Goal: Task Accomplishment & Management: Manage account settings

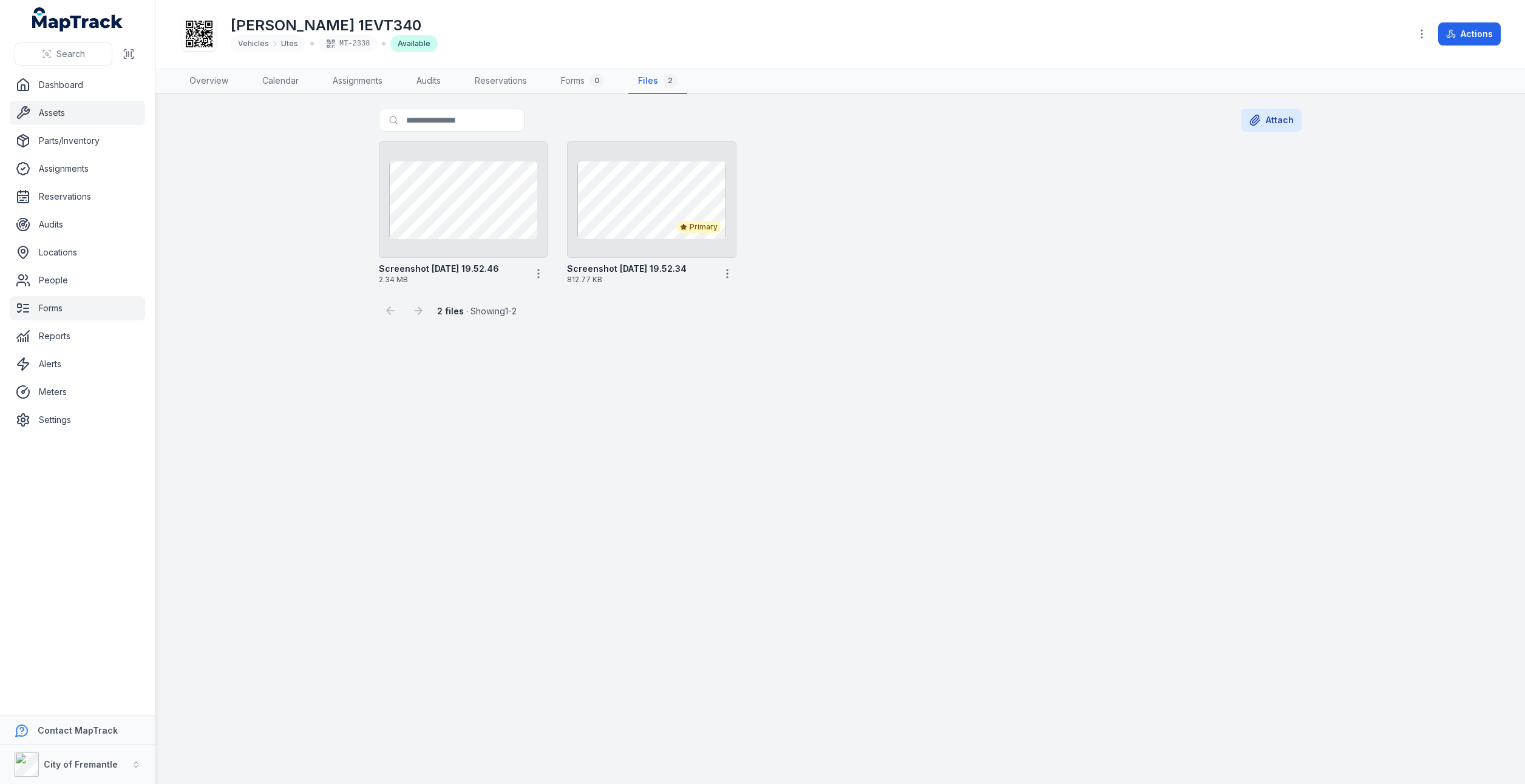
click at [49, 305] on link "Forms" at bounding box center [78, 308] width 136 height 24
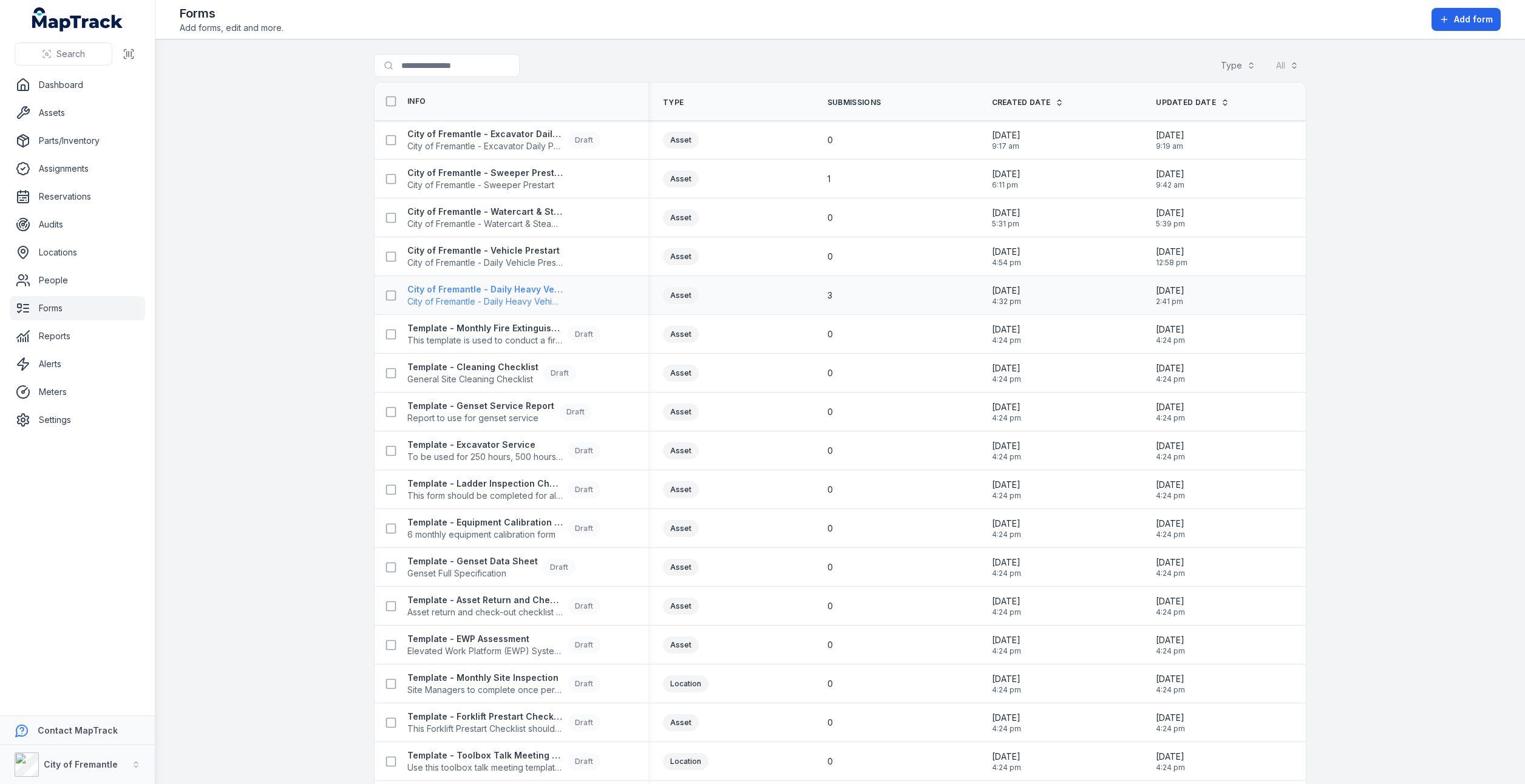
click at [418, 296] on span "City of Fremantle - Daily Heavy Vehicle Prestart" at bounding box center [484, 301] width 155 height 12
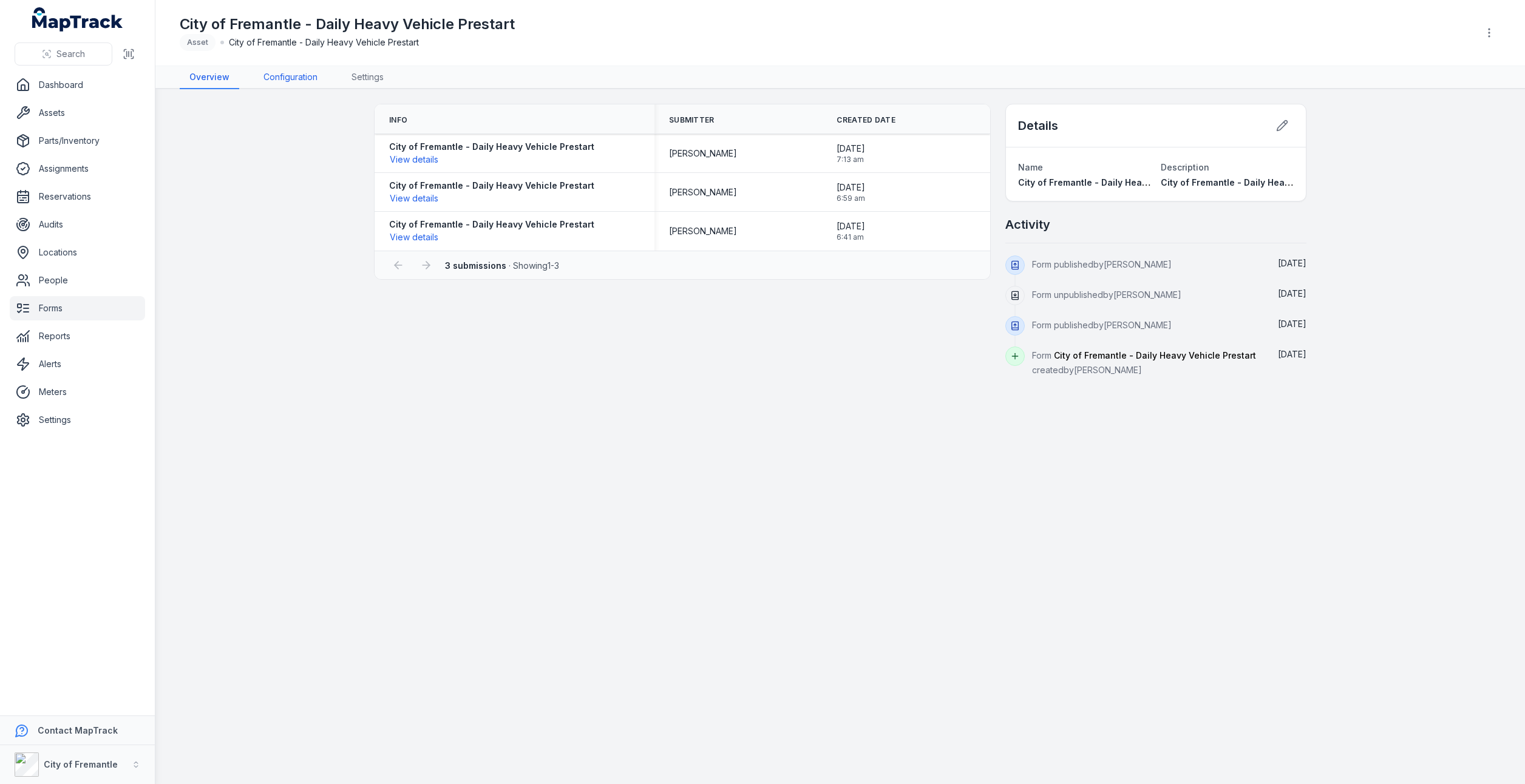
click at [283, 72] on link "Configuration" at bounding box center [290, 77] width 73 height 23
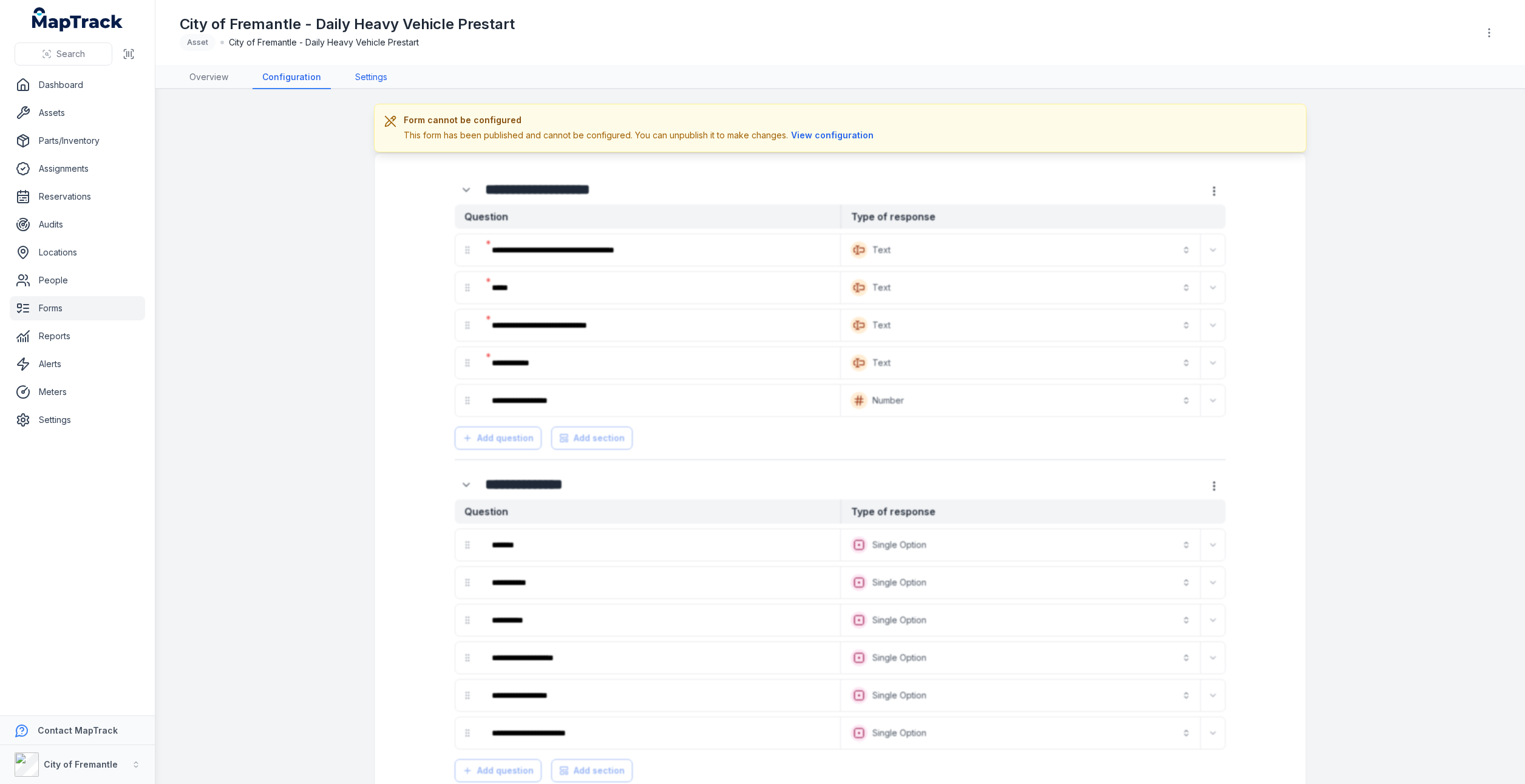
click at [363, 76] on link "Settings" at bounding box center [371, 77] width 51 height 23
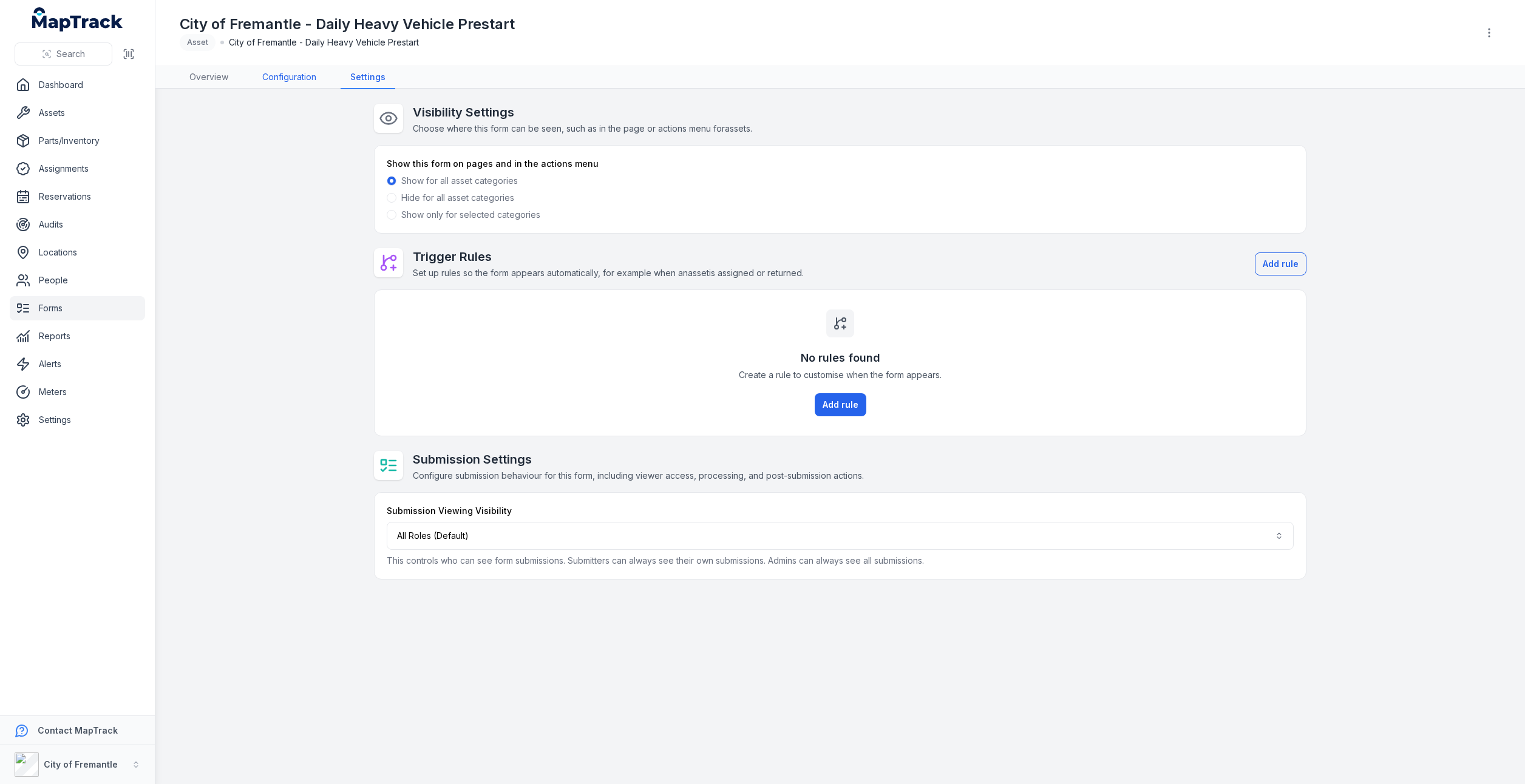
click at [308, 77] on link "Configuration" at bounding box center [289, 77] width 73 height 23
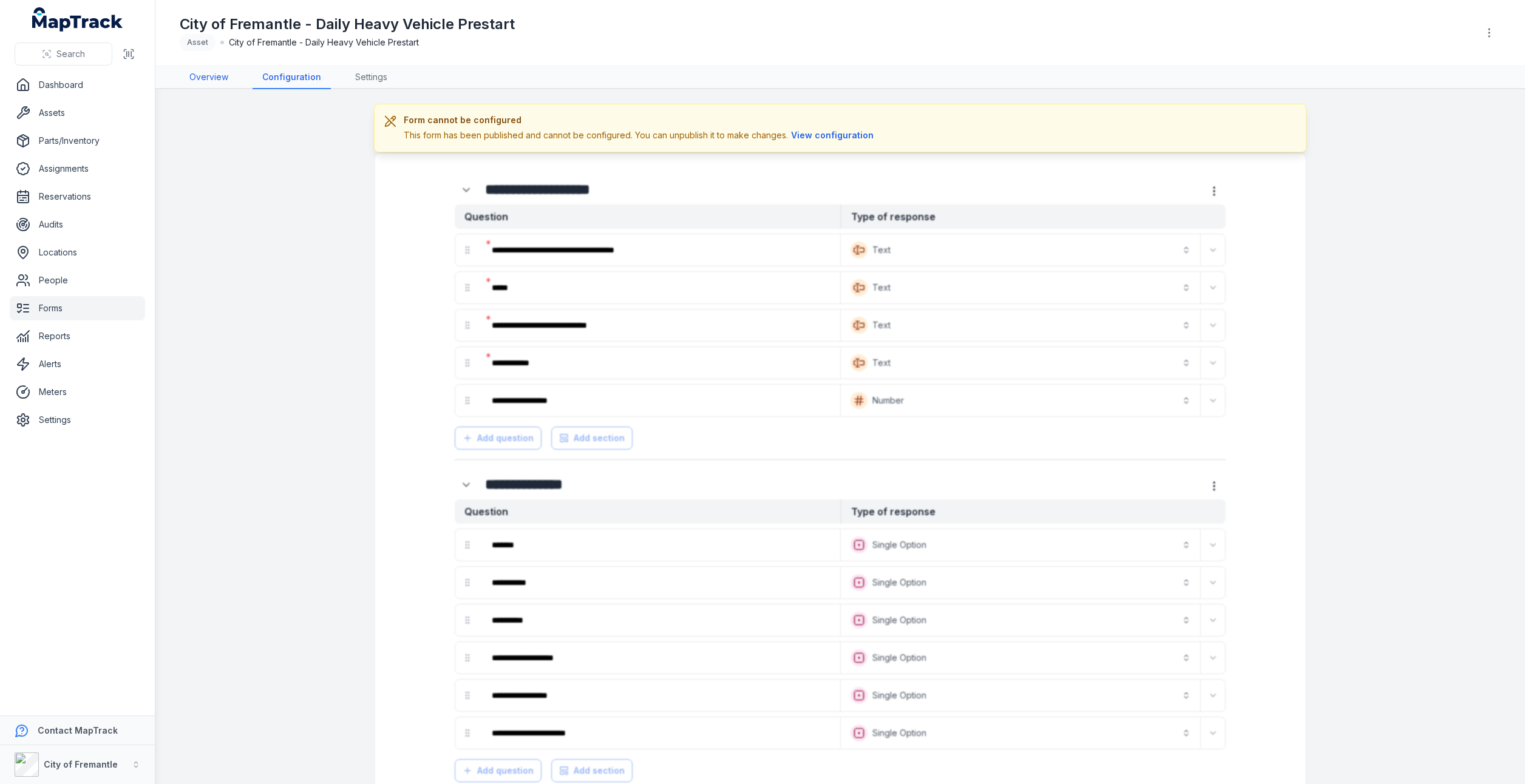
click at [232, 77] on link "Overview" at bounding box center [208, 77] width 58 height 23
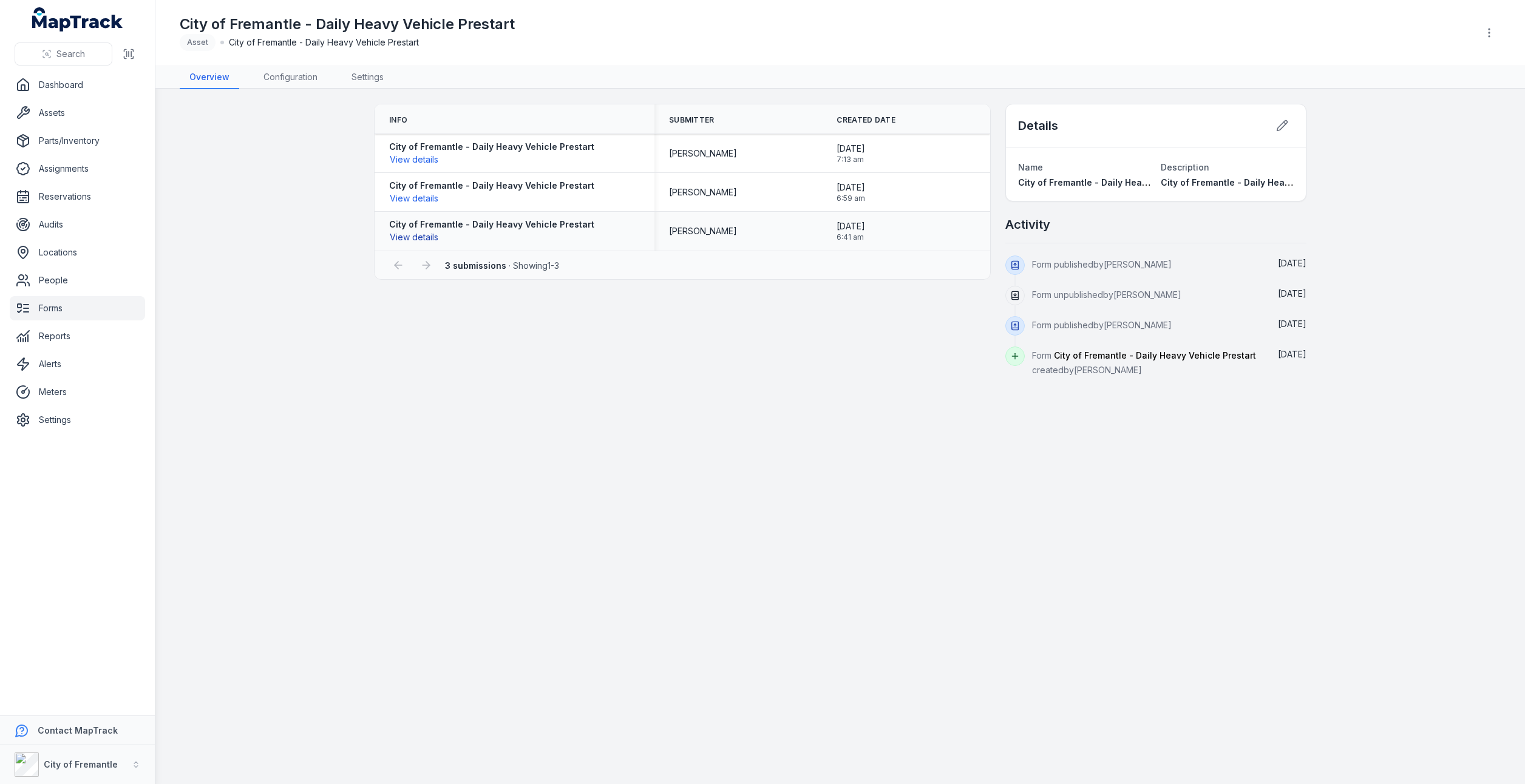
click at [420, 237] on button "View details" at bounding box center [414, 237] width 50 height 13
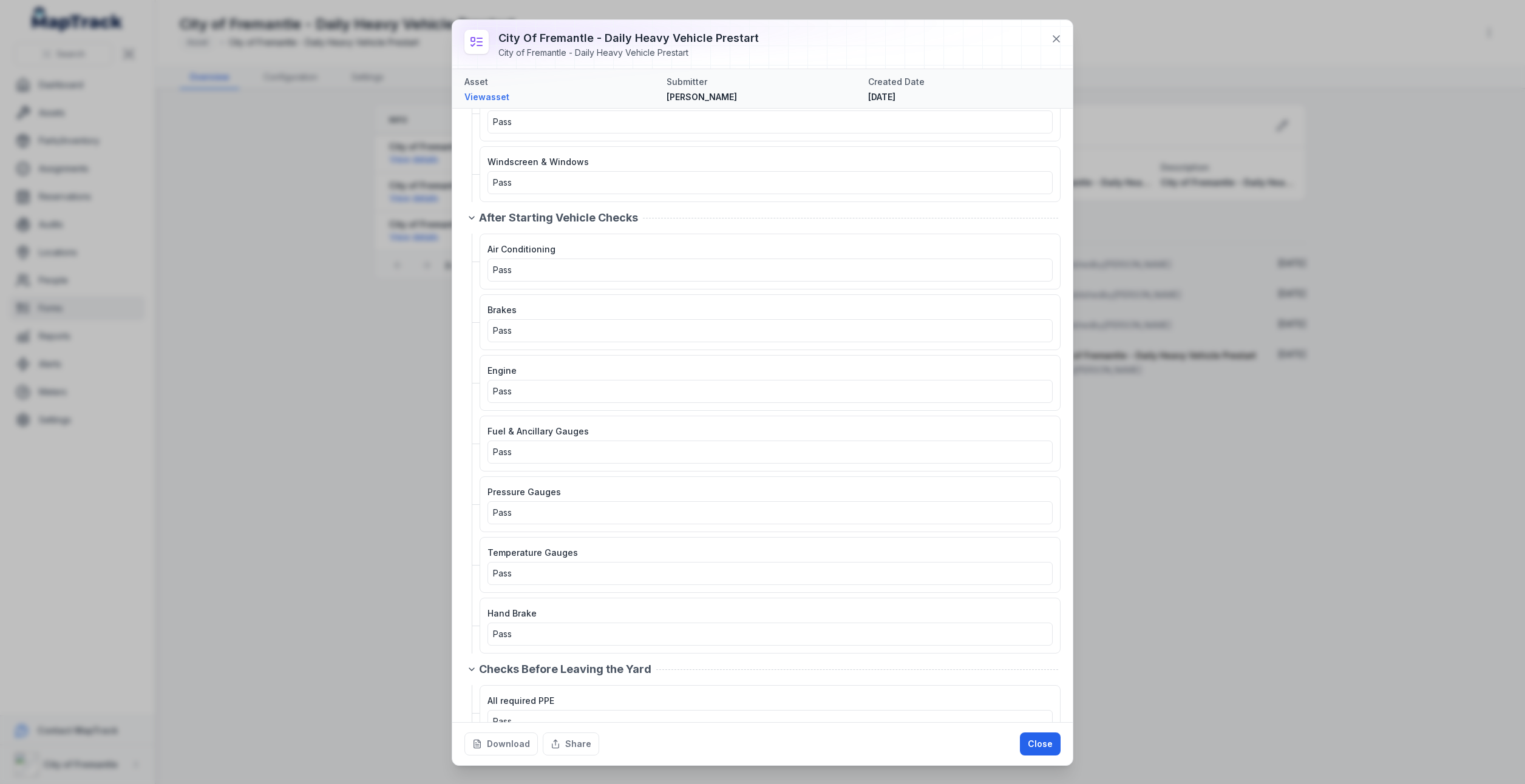
scroll to position [1498, 0]
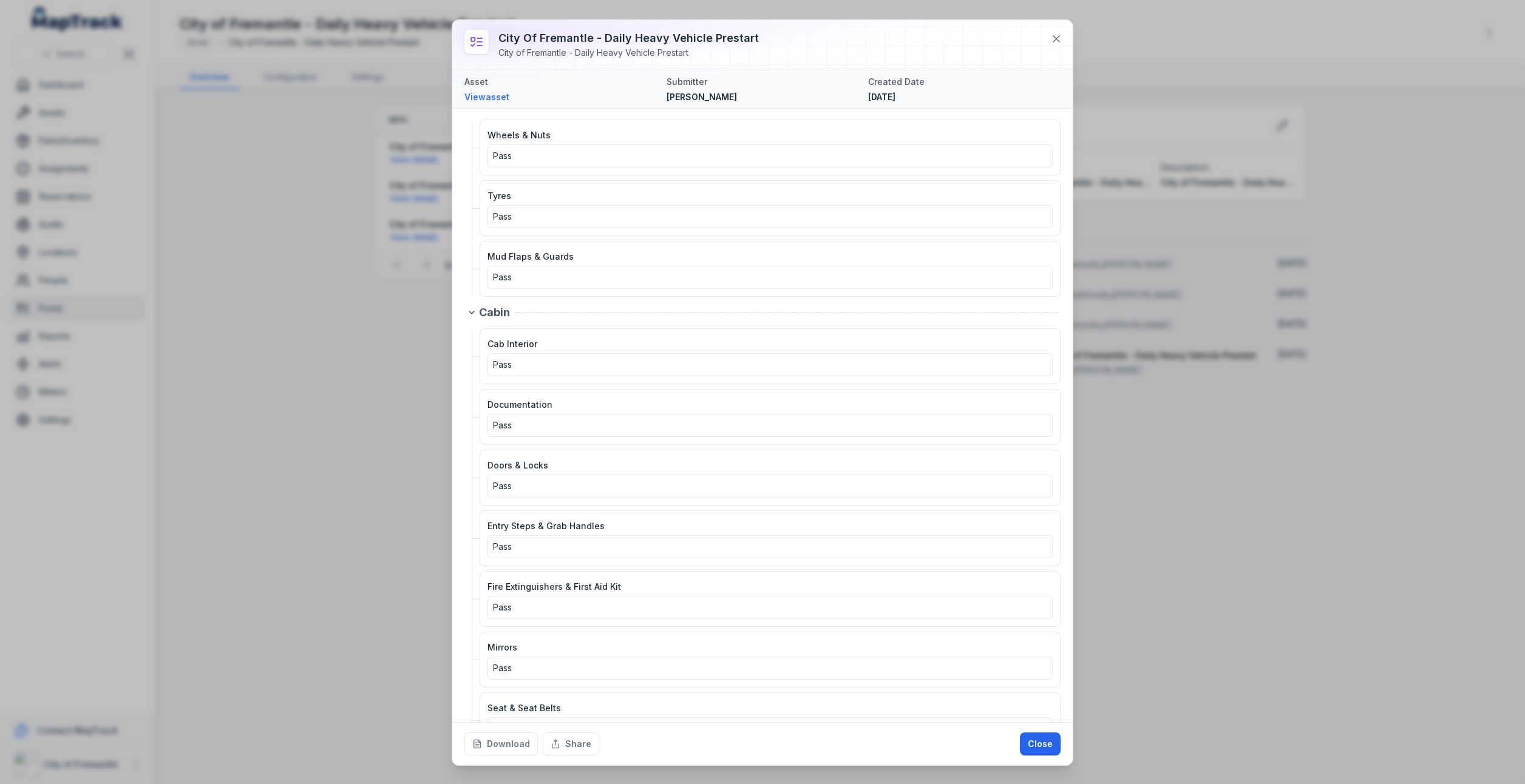
click at [381, 375] on div "City of Fremantle - Daily Heavy Vehicle Prestart City of Fremantle - Daily Heav…" at bounding box center [762, 392] width 1525 height 784
click at [1065, 39] on button at bounding box center [1056, 38] width 23 height 23
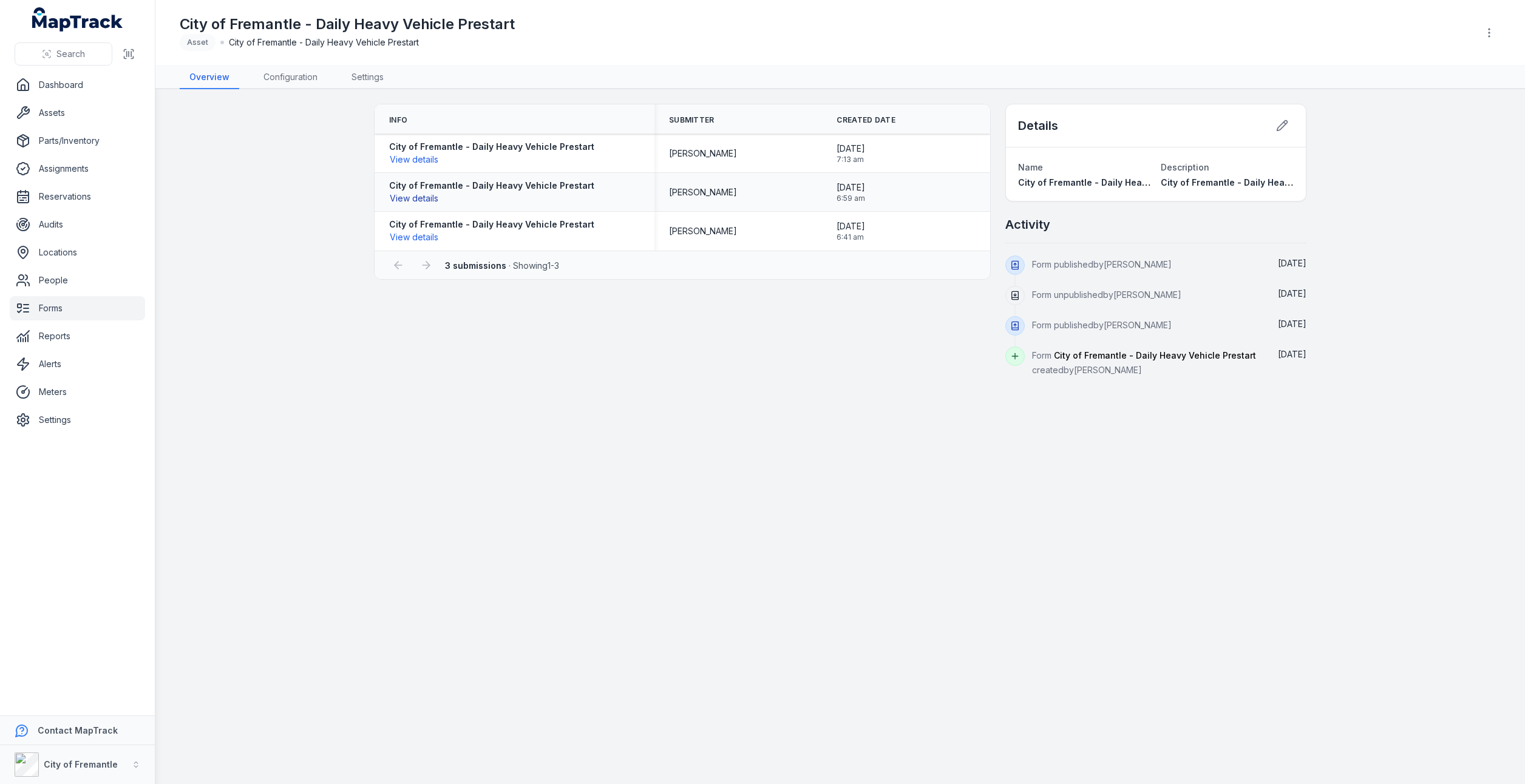
click at [409, 200] on button "View details" at bounding box center [414, 199] width 50 height 13
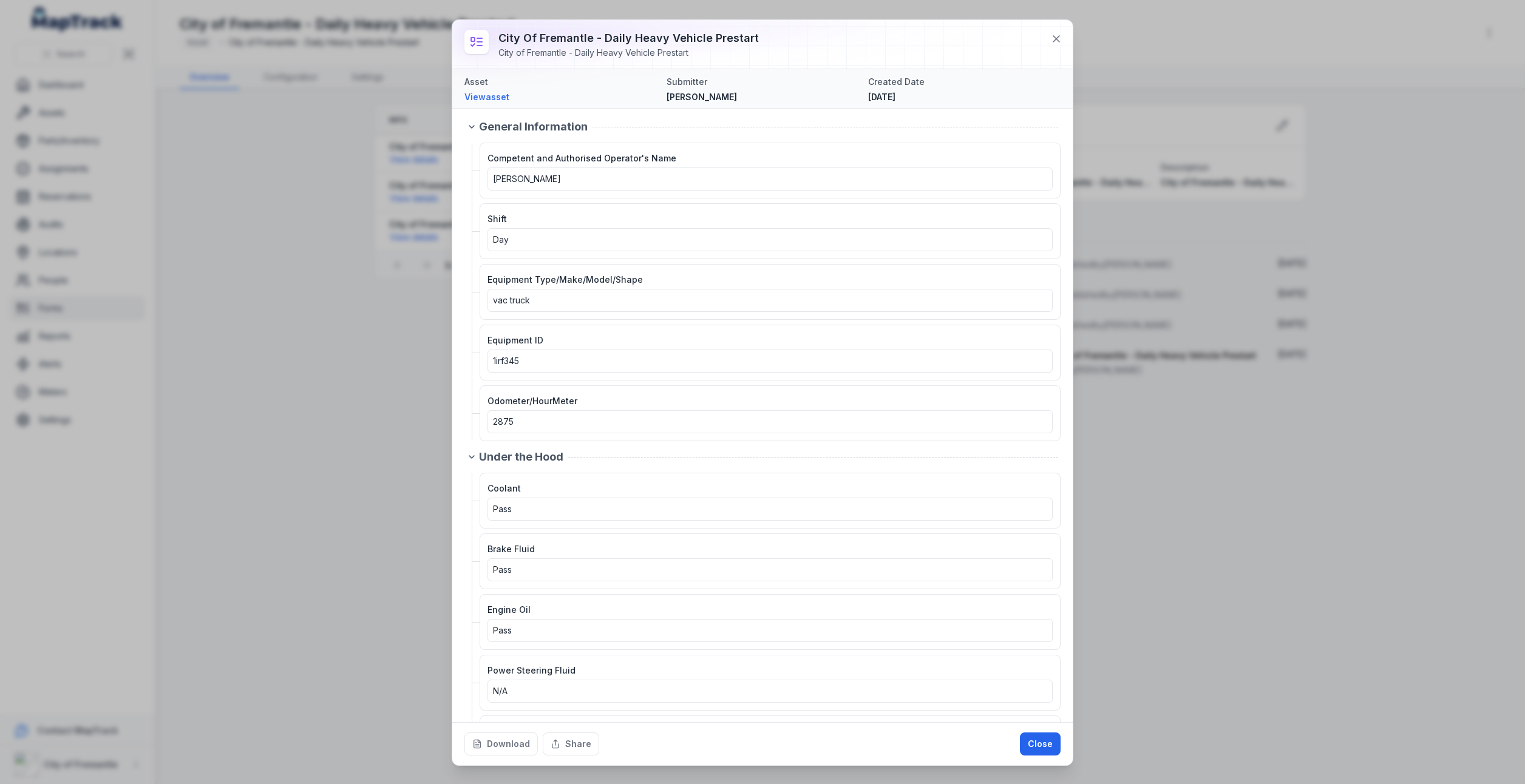
scroll to position [0, 0]
click at [309, 416] on div "City of Fremantle - Daily Heavy Vehicle Prestart City of Fremantle - Daily Heav…" at bounding box center [762, 392] width 1525 height 784
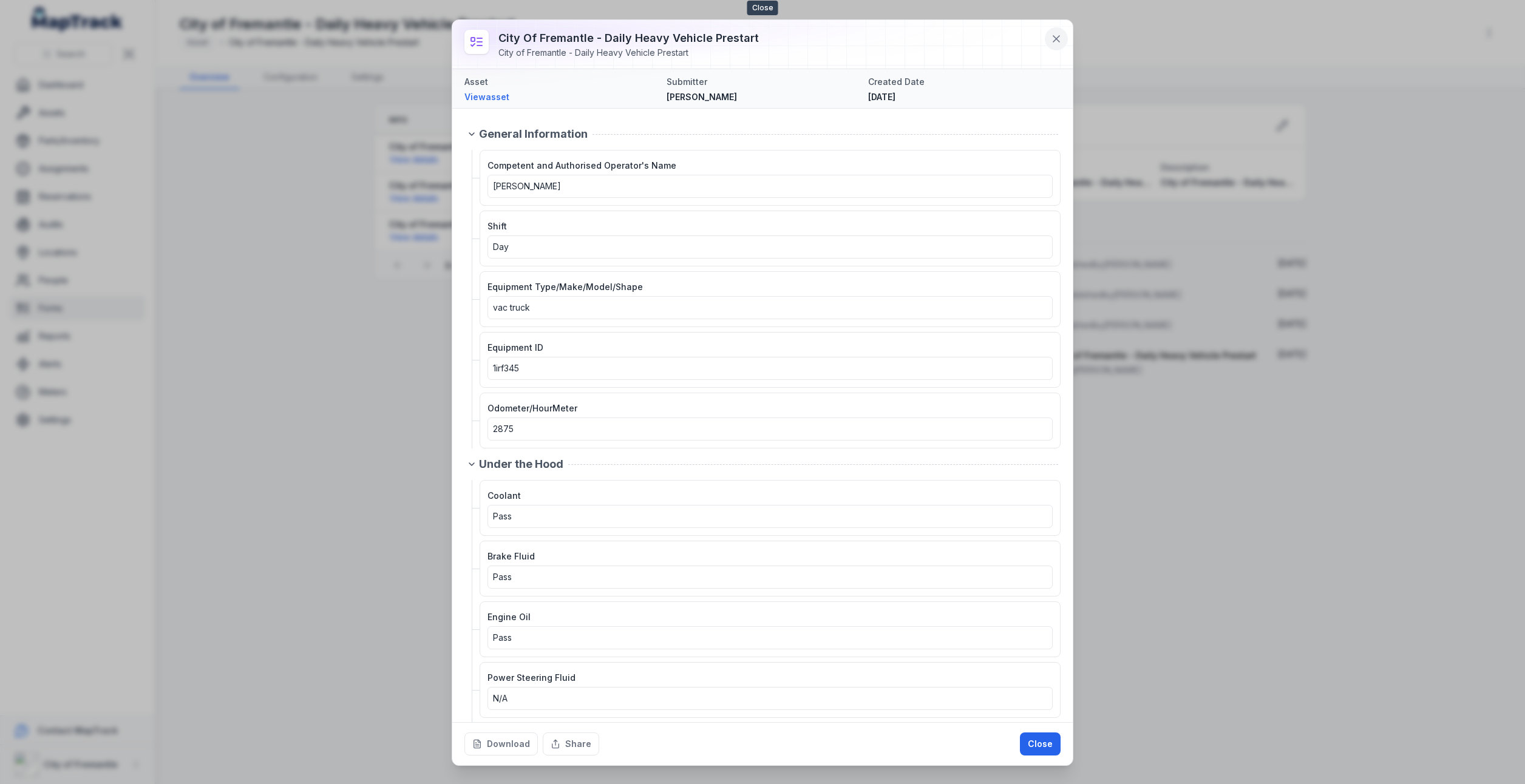
click at [1057, 42] on icon at bounding box center [1056, 39] width 12 height 12
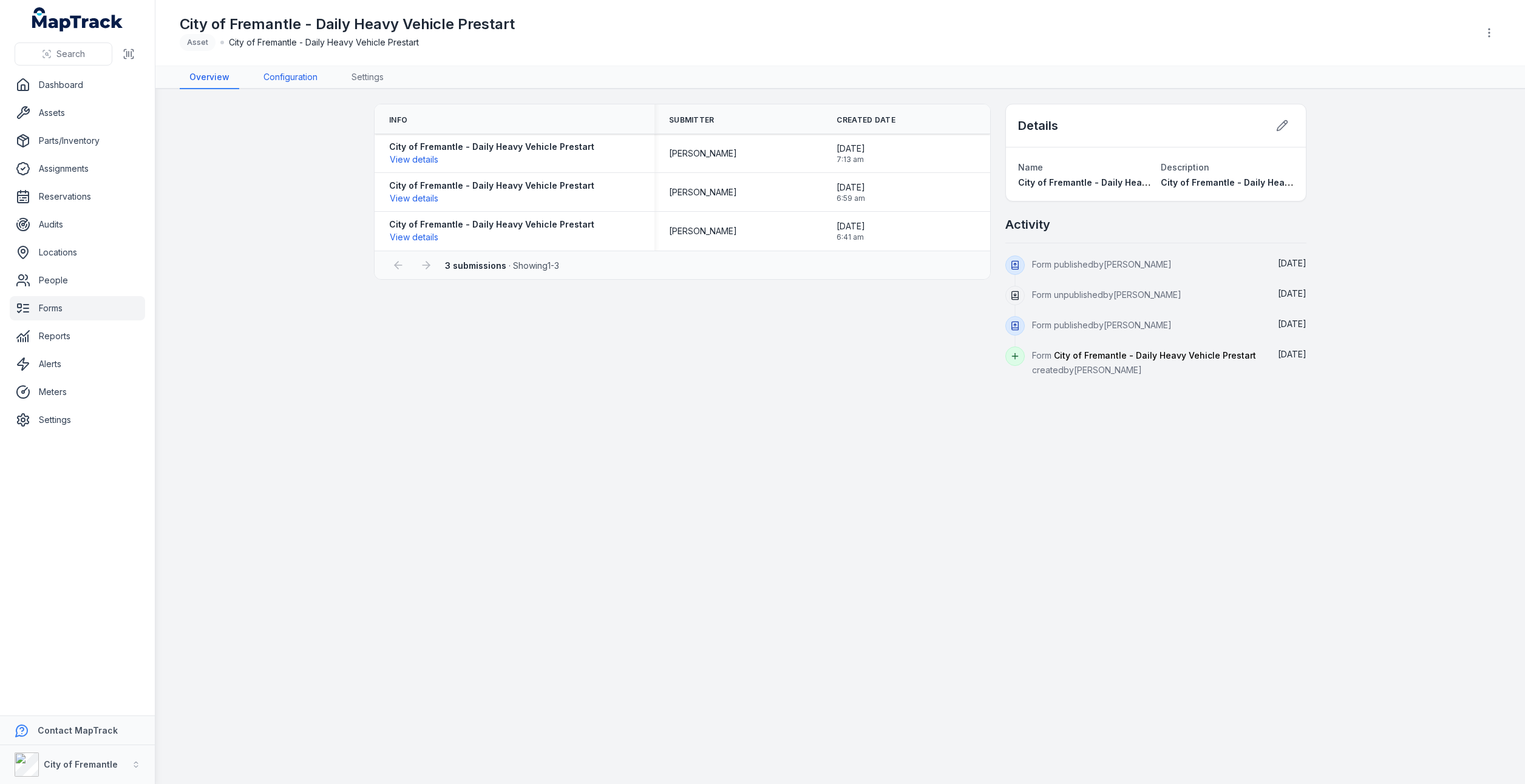
click at [290, 83] on link "Configuration" at bounding box center [290, 77] width 73 height 23
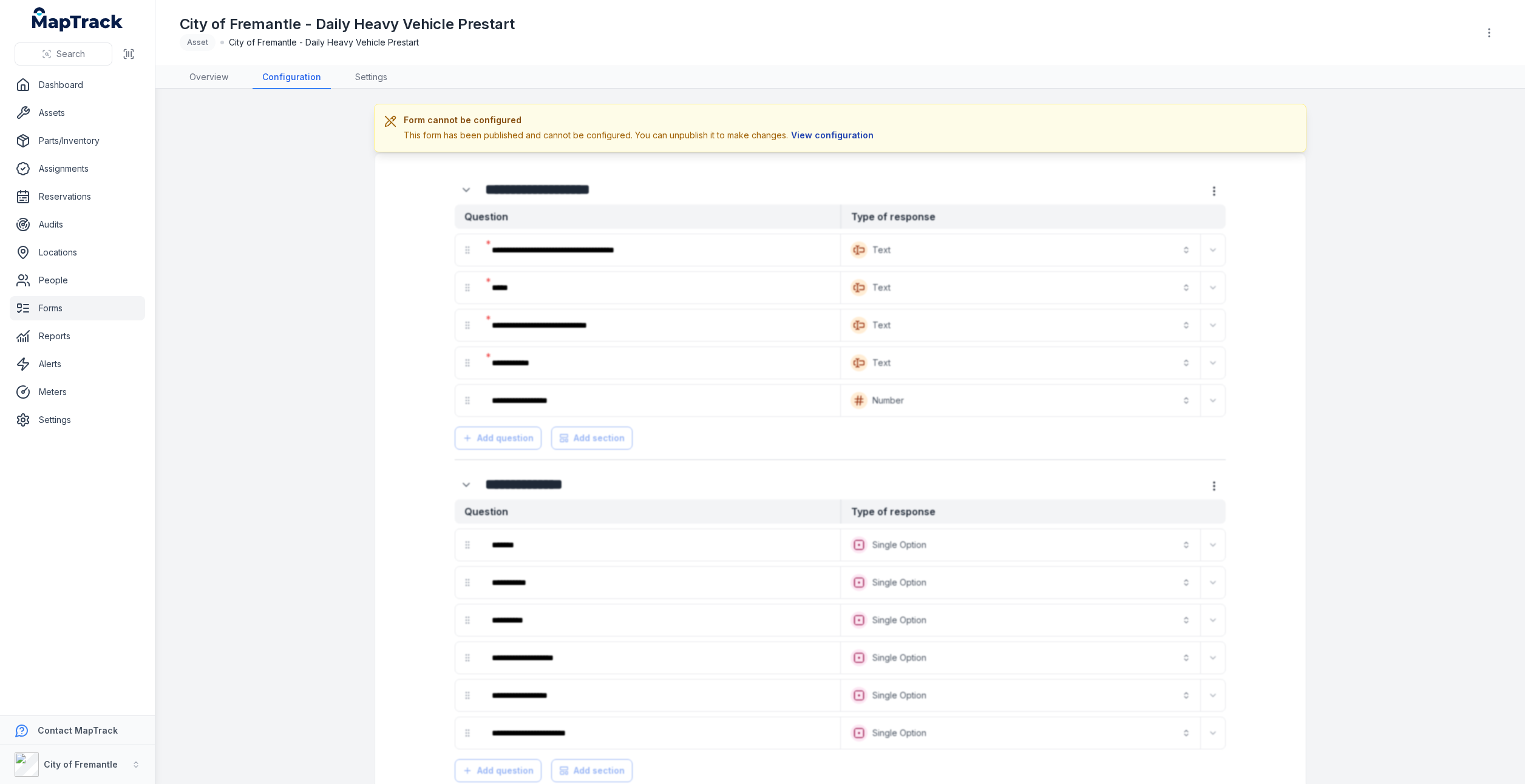
click at [834, 140] on button "View configuration" at bounding box center [832, 136] width 88 height 13
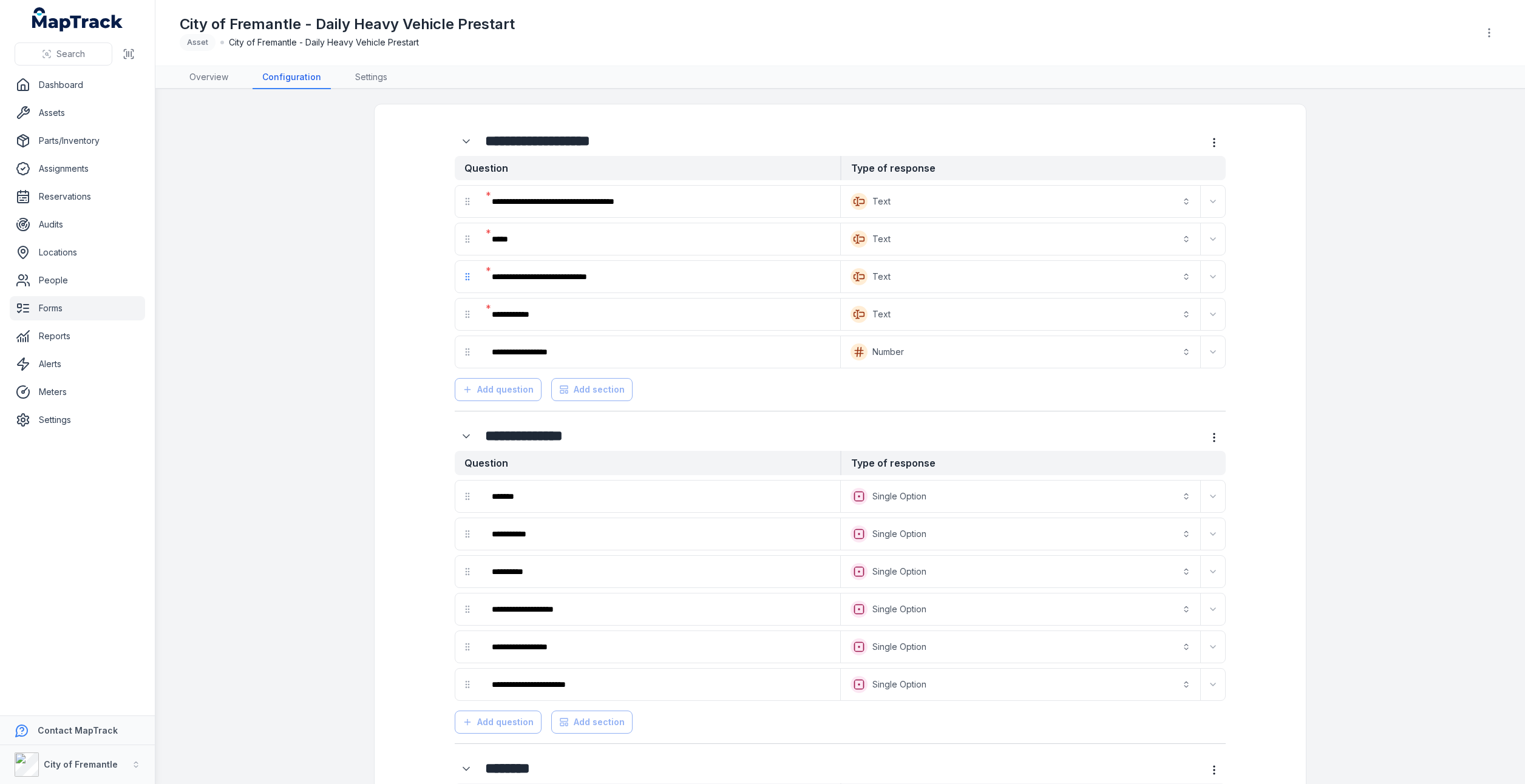
click at [463, 280] on div at bounding box center [467, 276] width 24 height 24
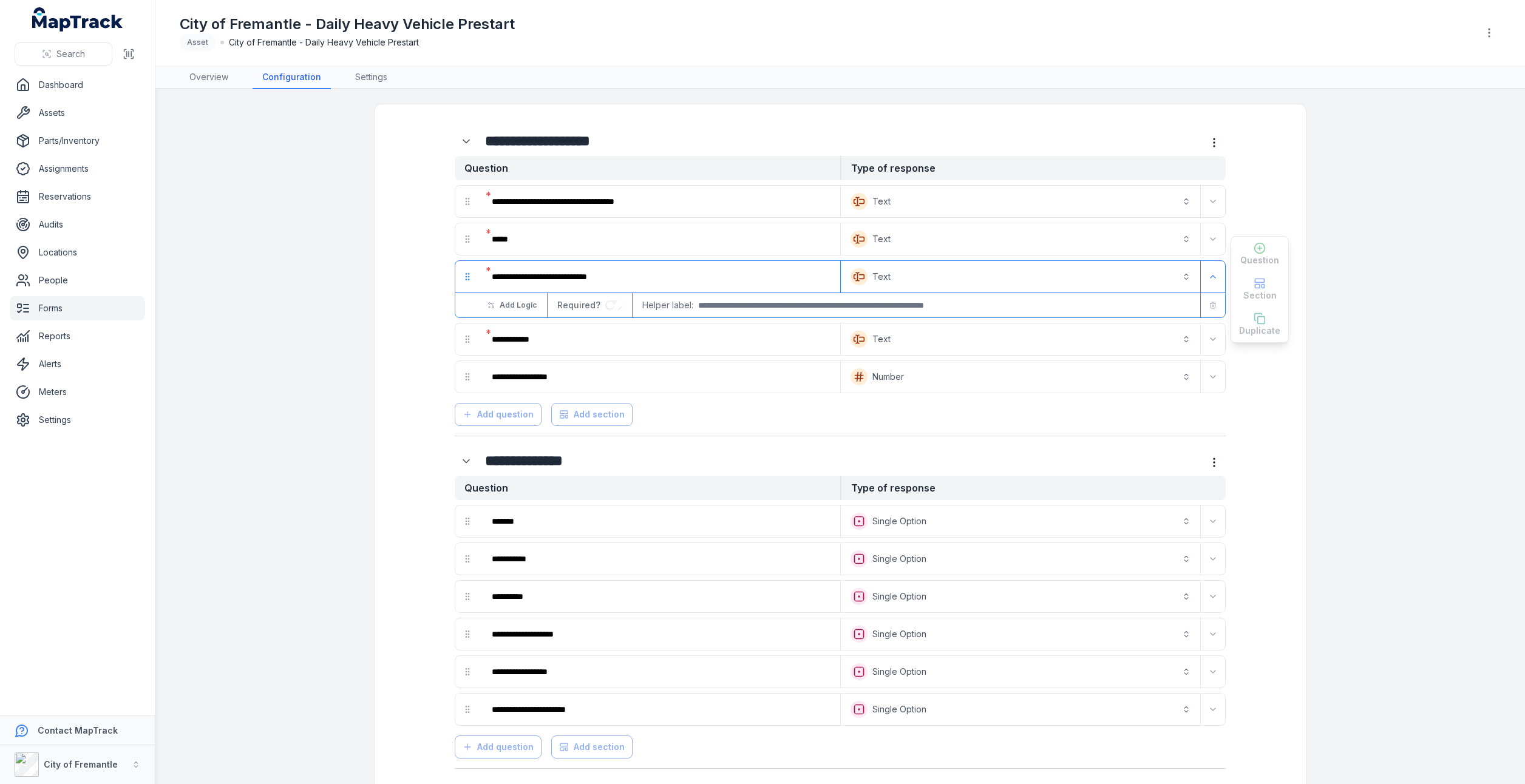
click at [251, 225] on main "**********" at bounding box center [839, 436] width 1369 height 695
click at [203, 79] on link "Overview" at bounding box center [208, 77] width 58 height 23
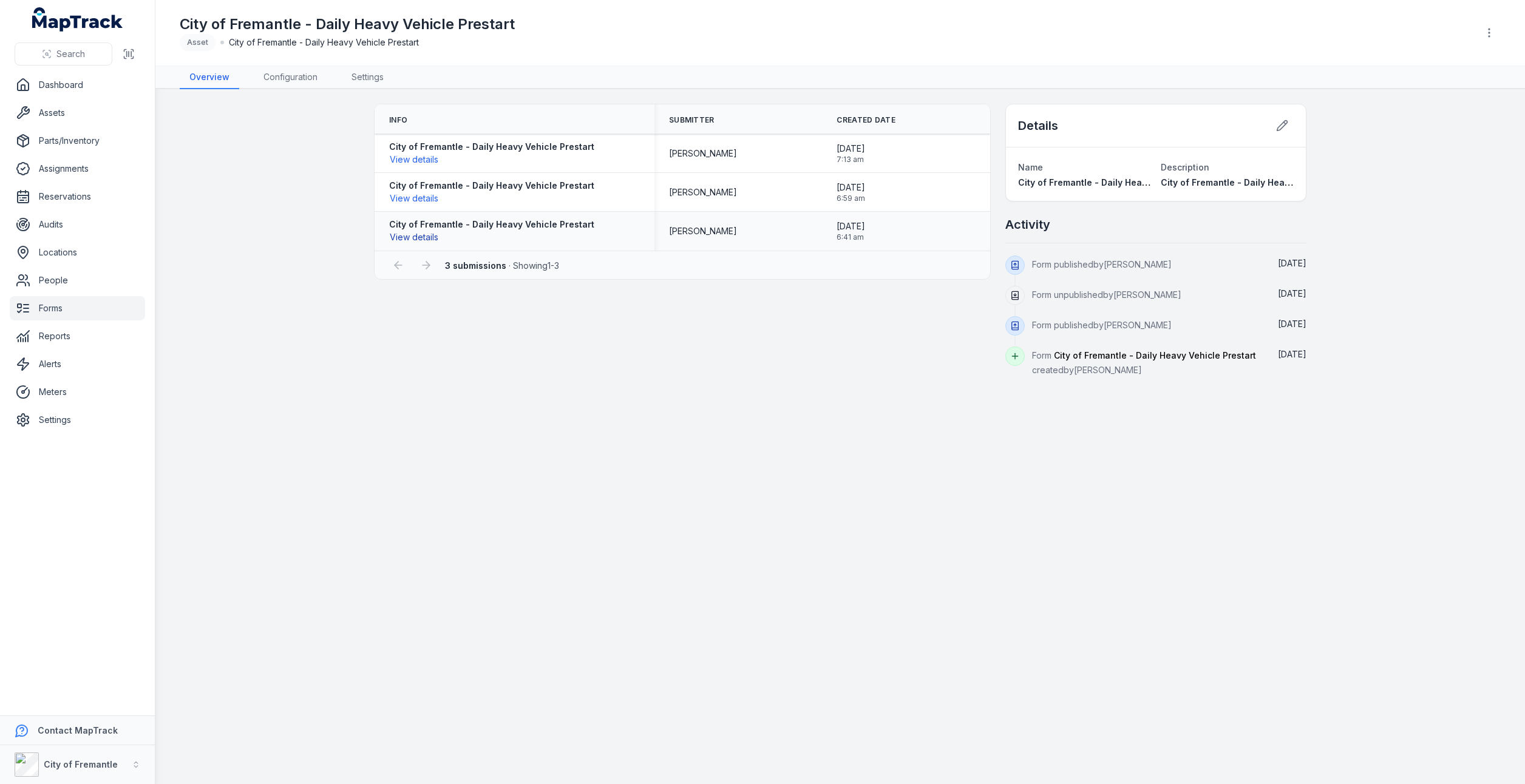
click at [410, 237] on button "View details" at bounding box center [414, 237] width 50 height 13
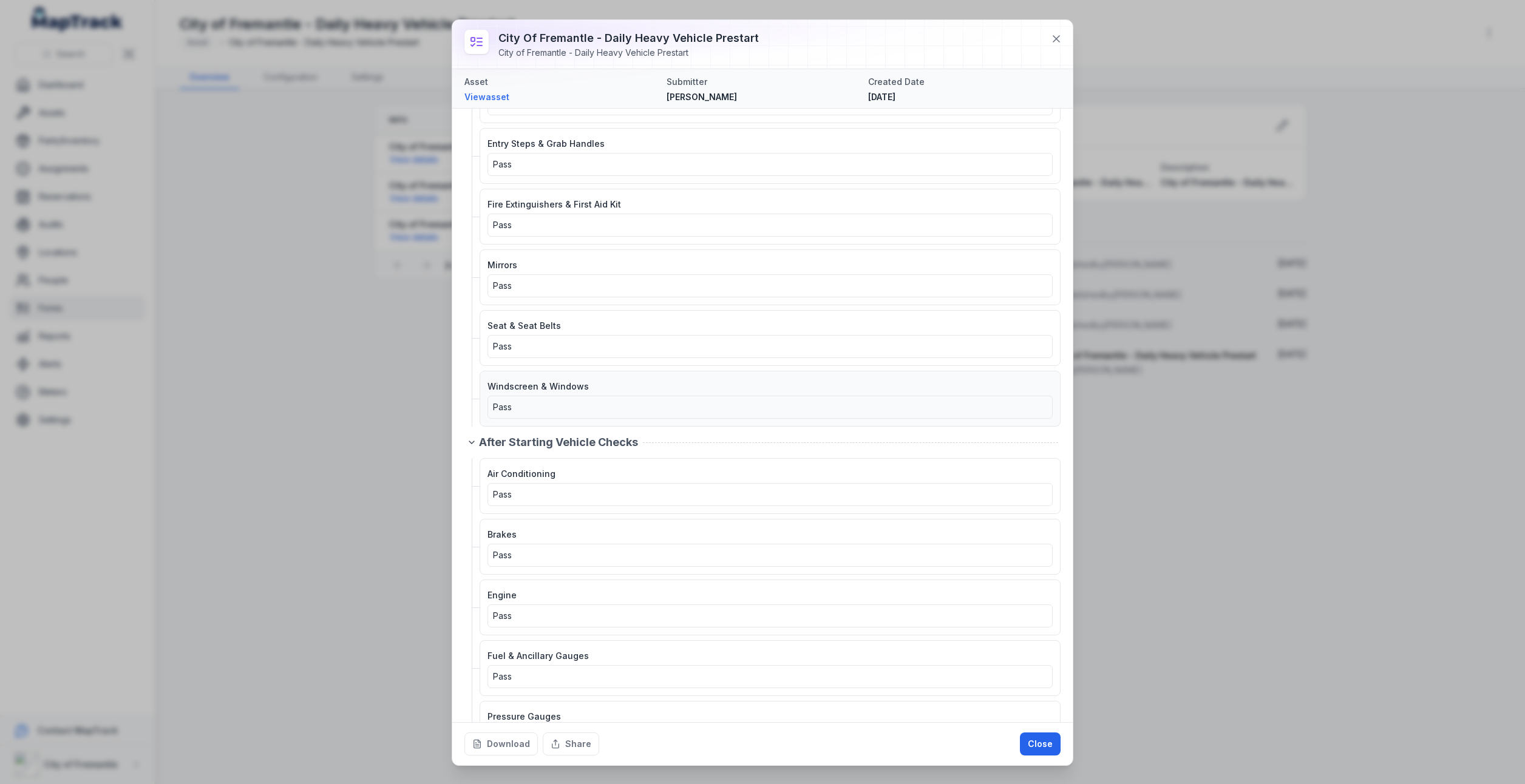
scroll to position [2366, 0]
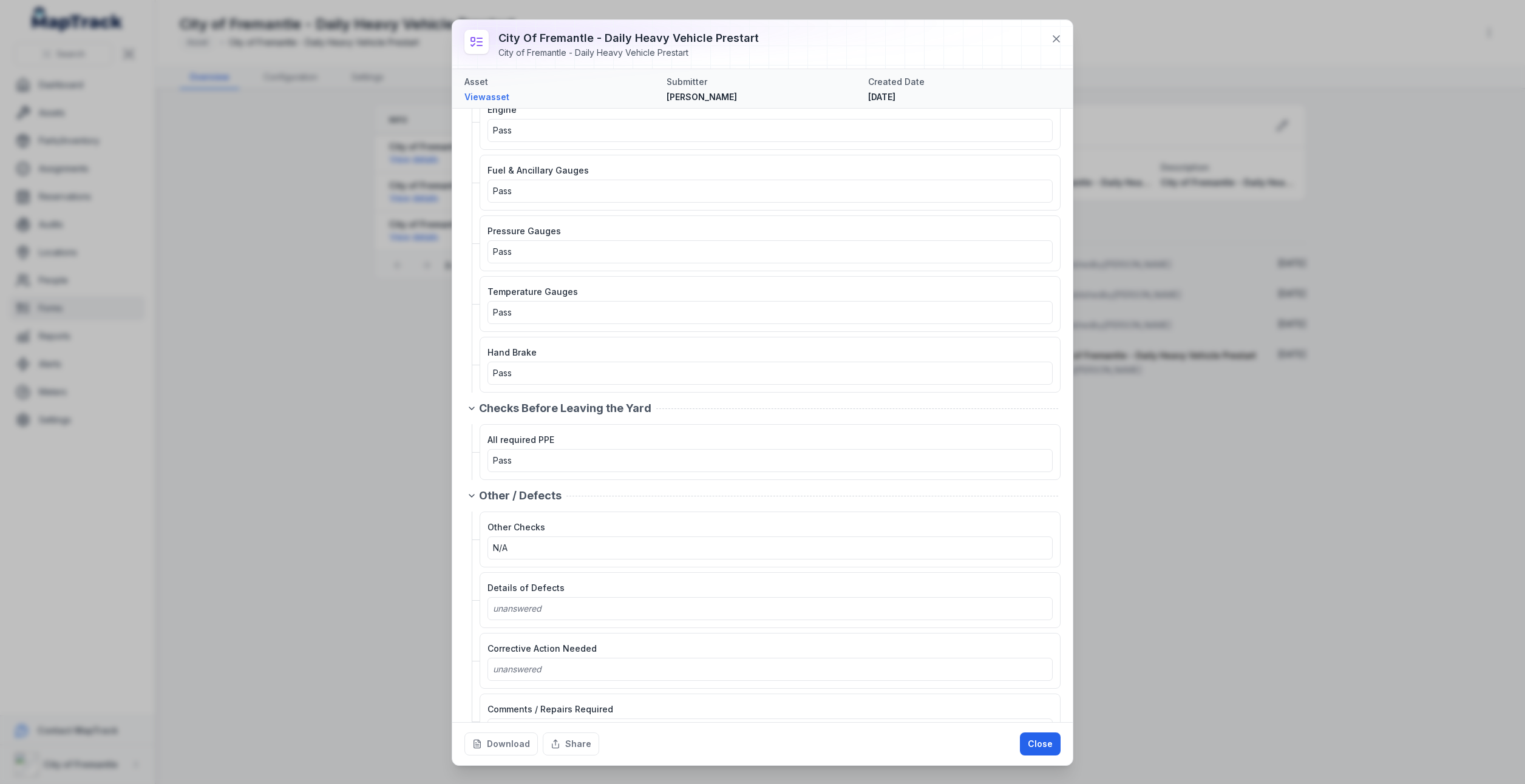
click at [479, 42] on icon at bounding box center [479, 42] width 5 height 0
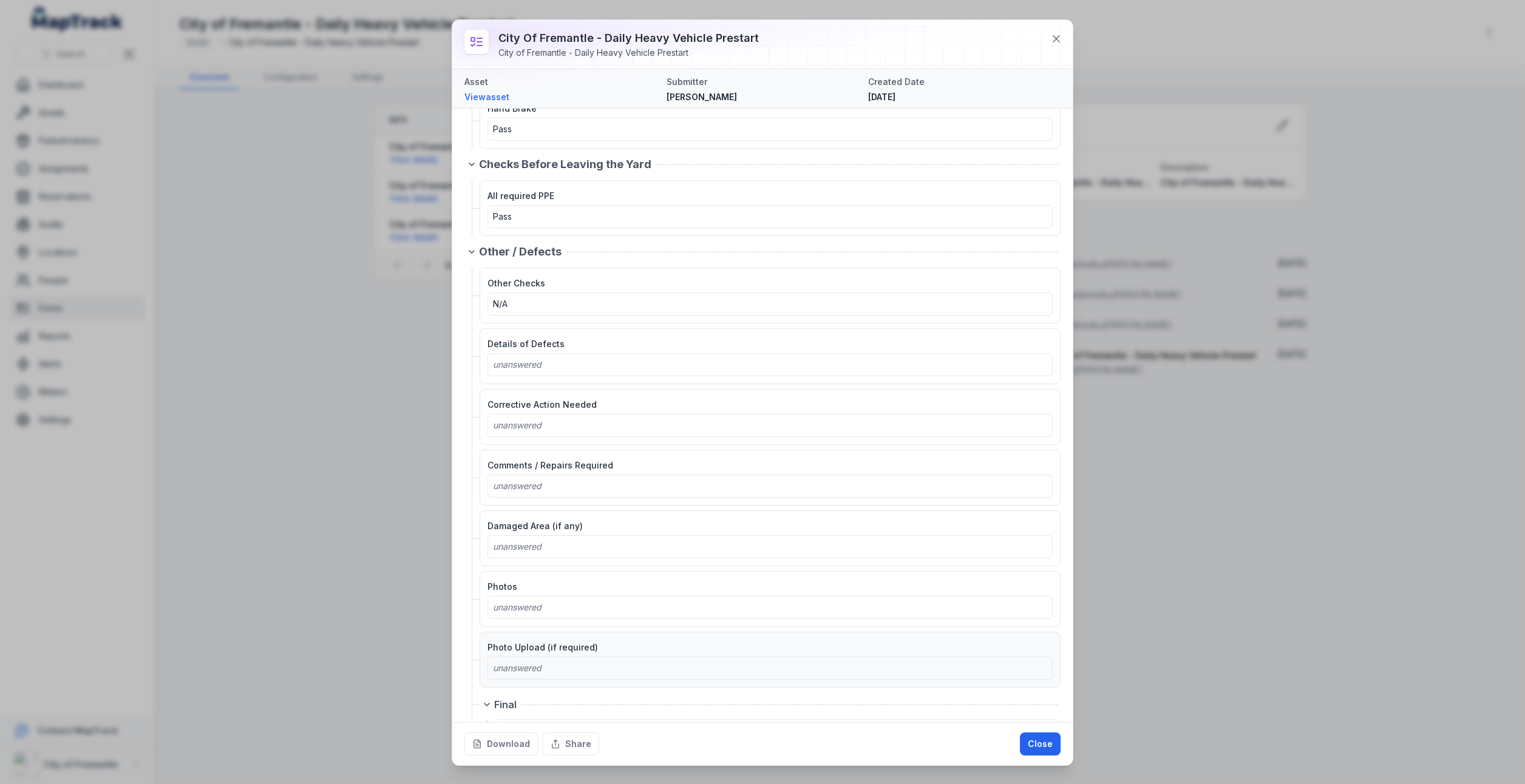
scroll to position [2651, 0]
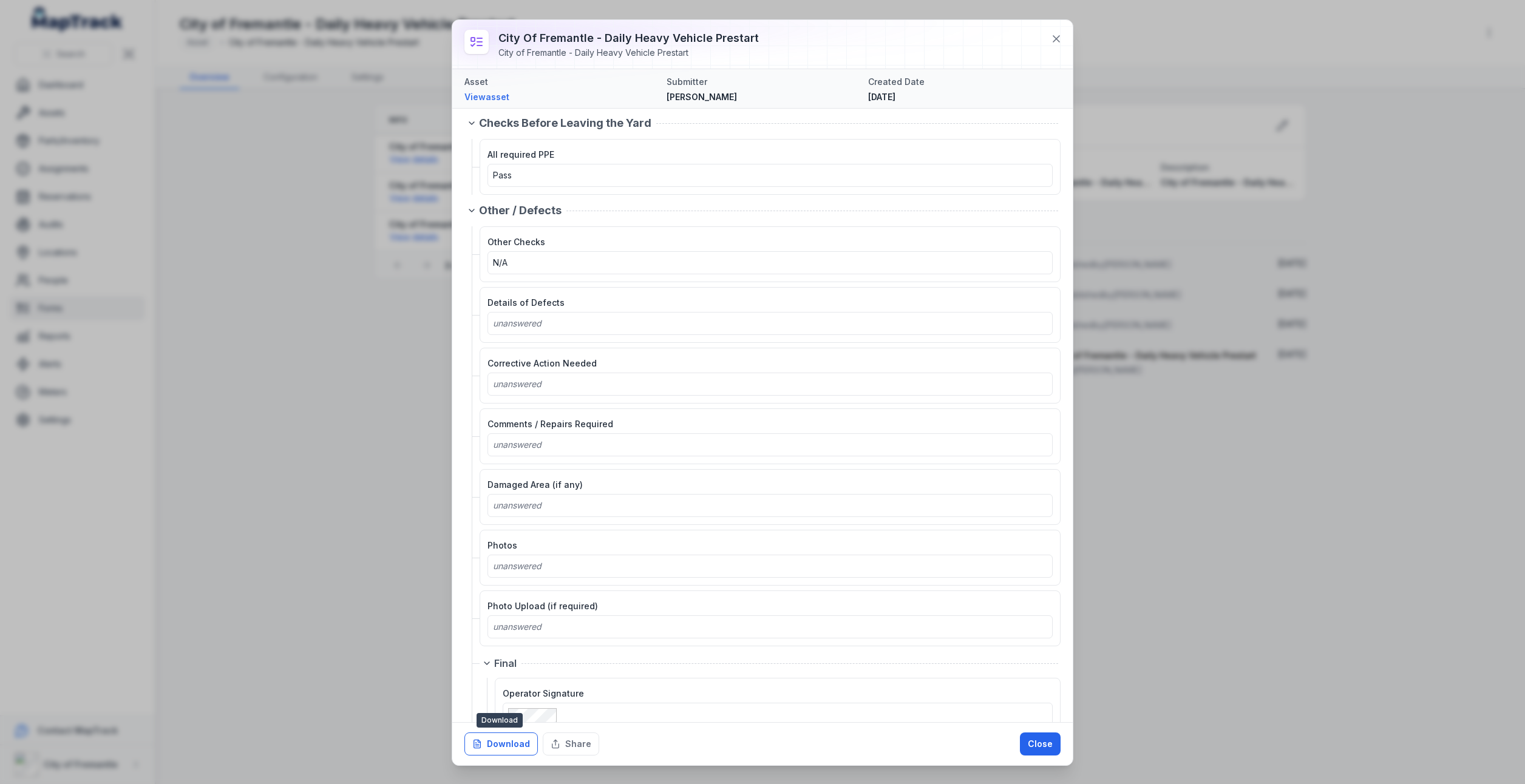
click at [506, 743] on button "Download" at bounding box center [500, 744] width 73 height 23
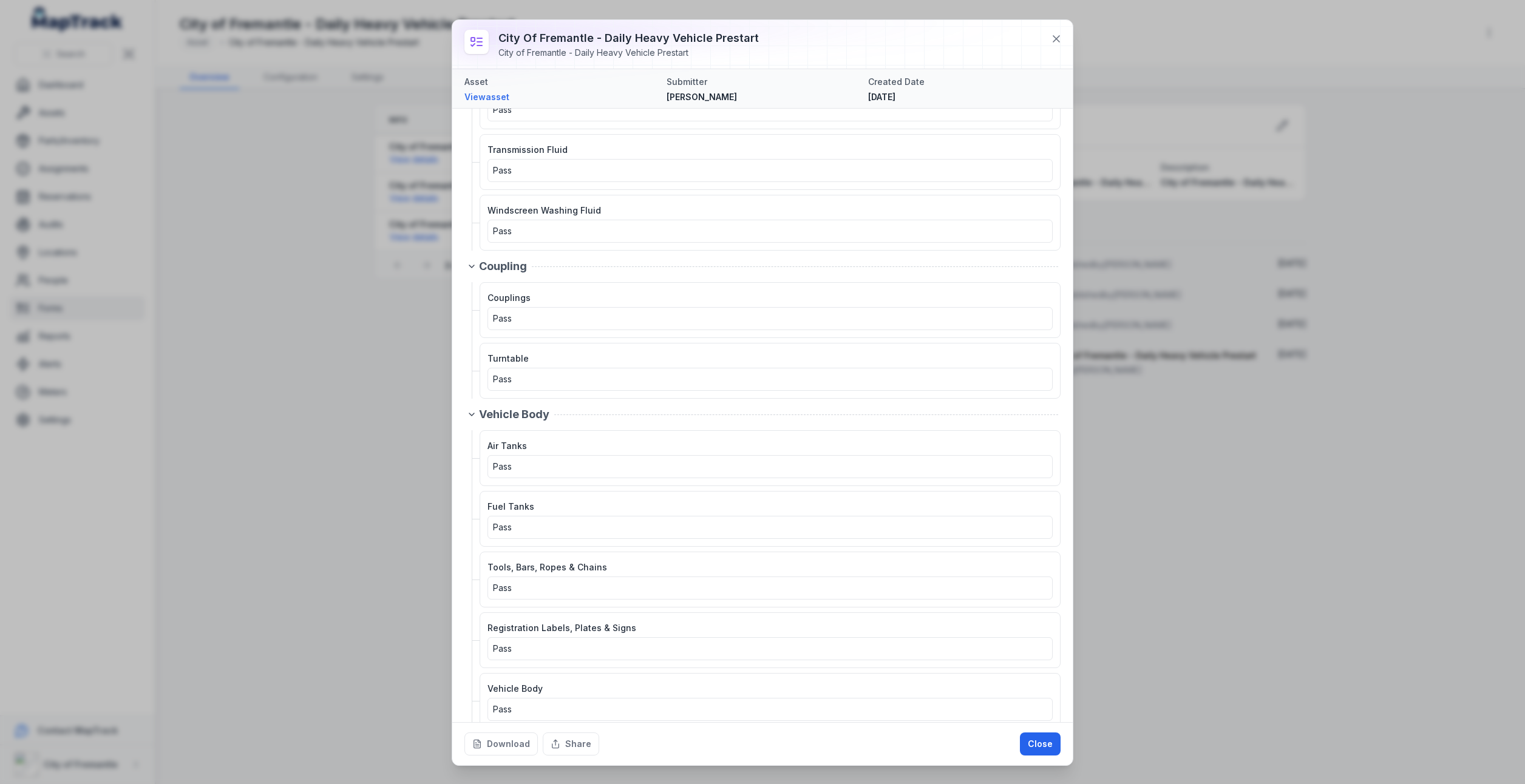
scroll to position [0, 0]
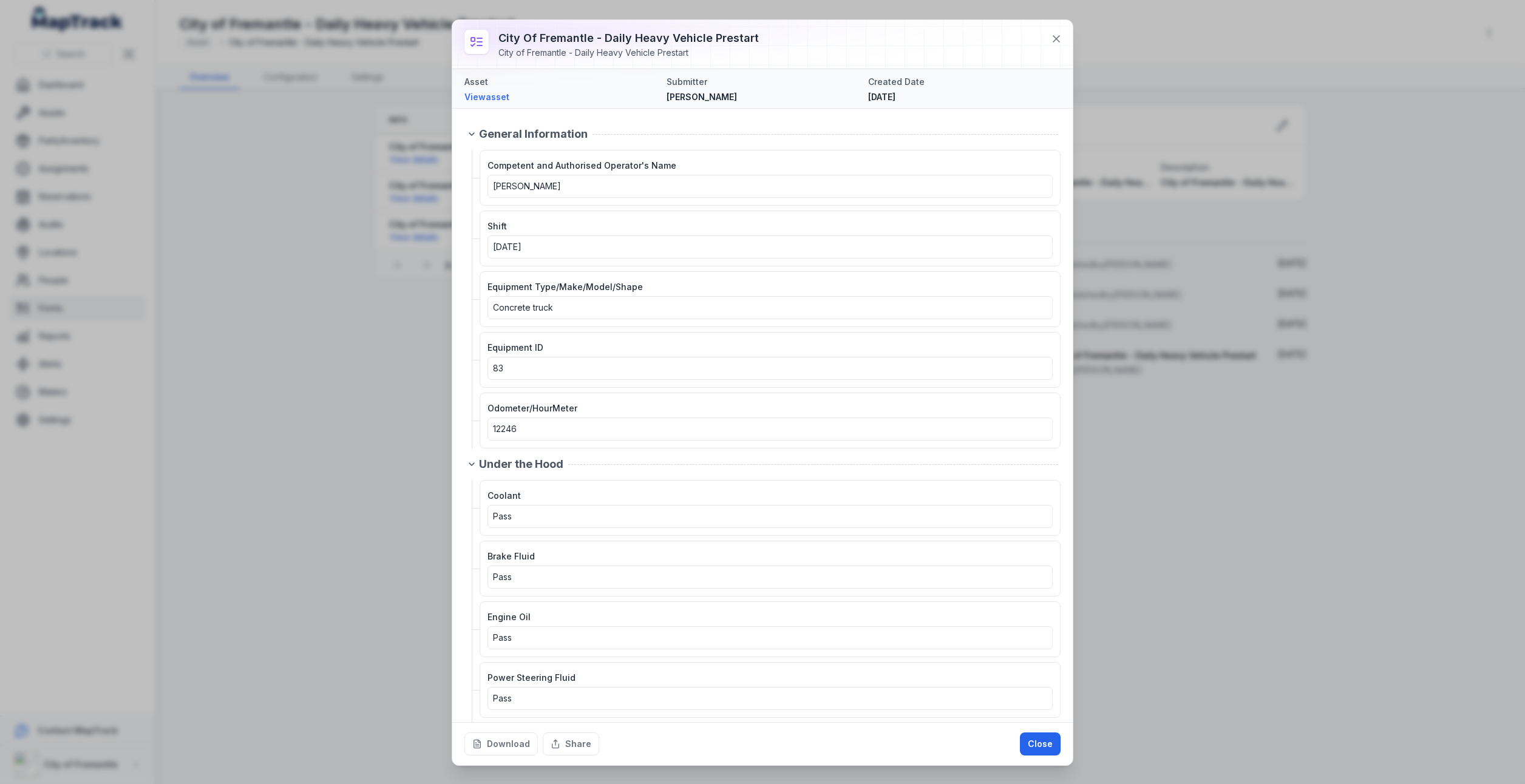
click at [248, 285] on div "City of Fremantle - Daily Heavy Vehicle Prestart City of Fremantle - Daily Heav…" at bounding box center [762, 392] width 1525 height 784
click at [1057, 35] on icon at bounding box center [1056, 39] width 12 height 12
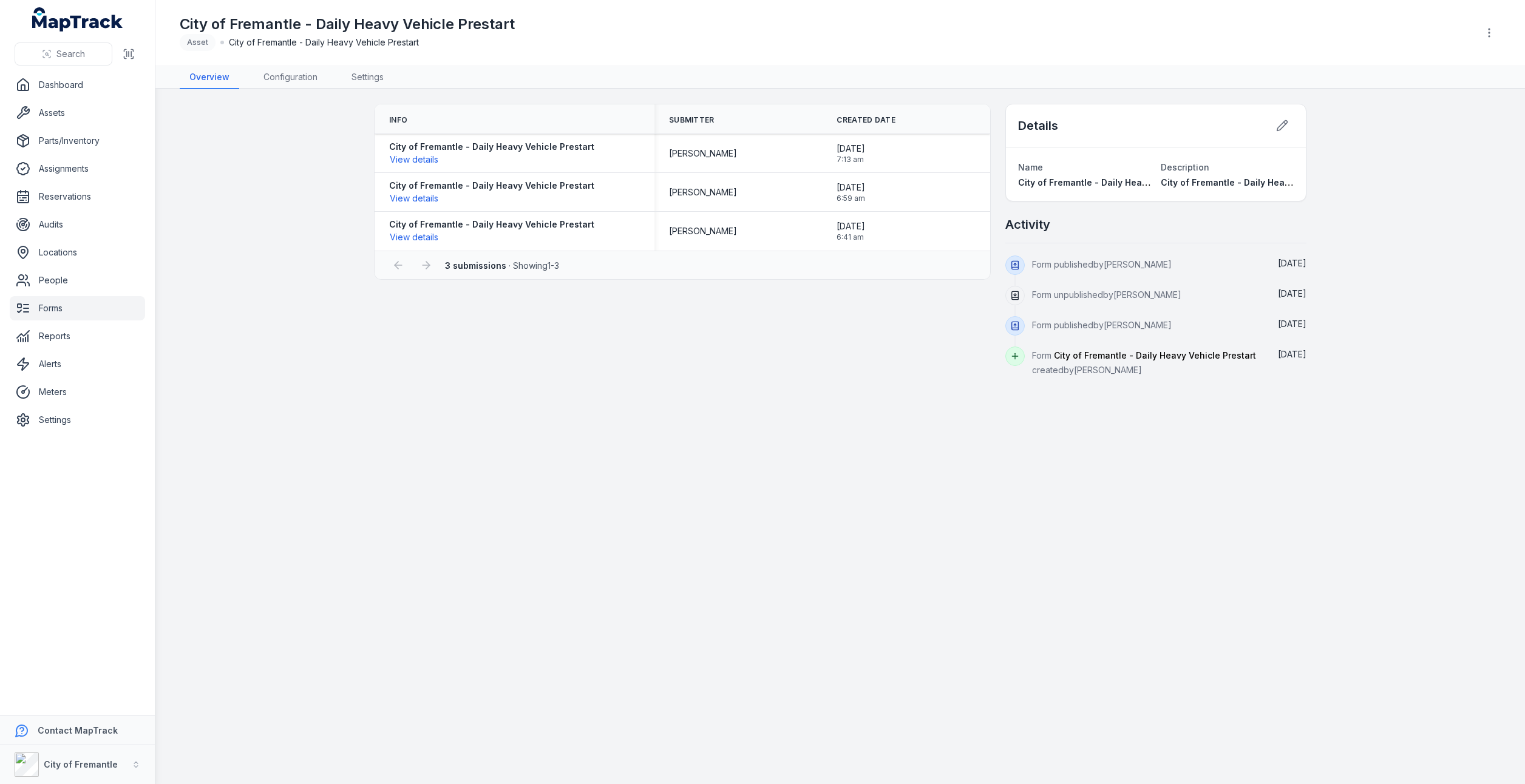
click at [60, 307] on link "Forms" at bounding box center [78, 308] width 136 height 24
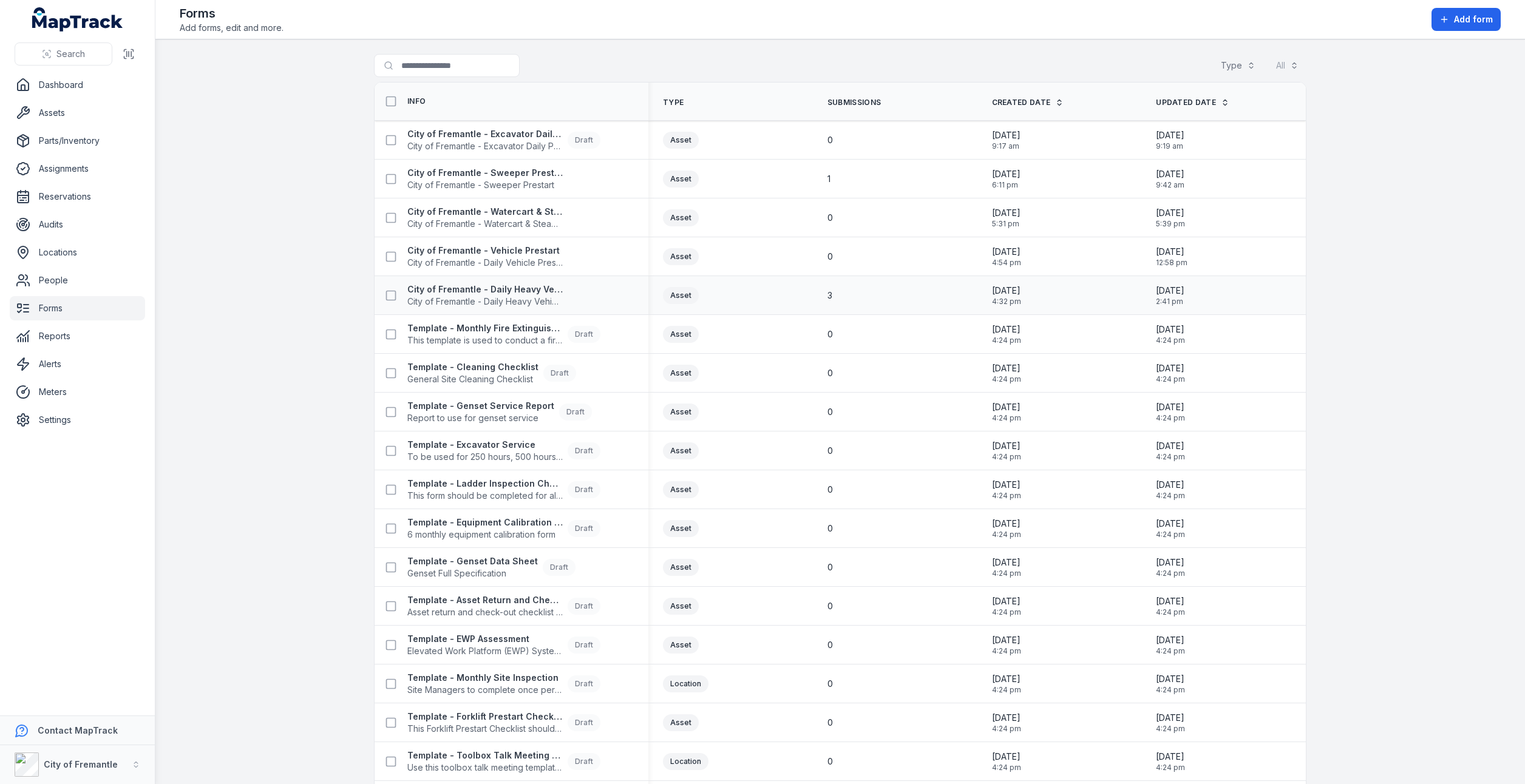
click at [532, 307] on div "City of Fremantle - Daily Heavy Vehicle Prestart City of Fremantle - Daily Heav…" at bounding box center [511, 296] width 274 height 34
click at [530, 301] on span "City of Fremantle - Daily Heavy Vehicle Prestart" at bounding box center [484, 301] width 155 height 12
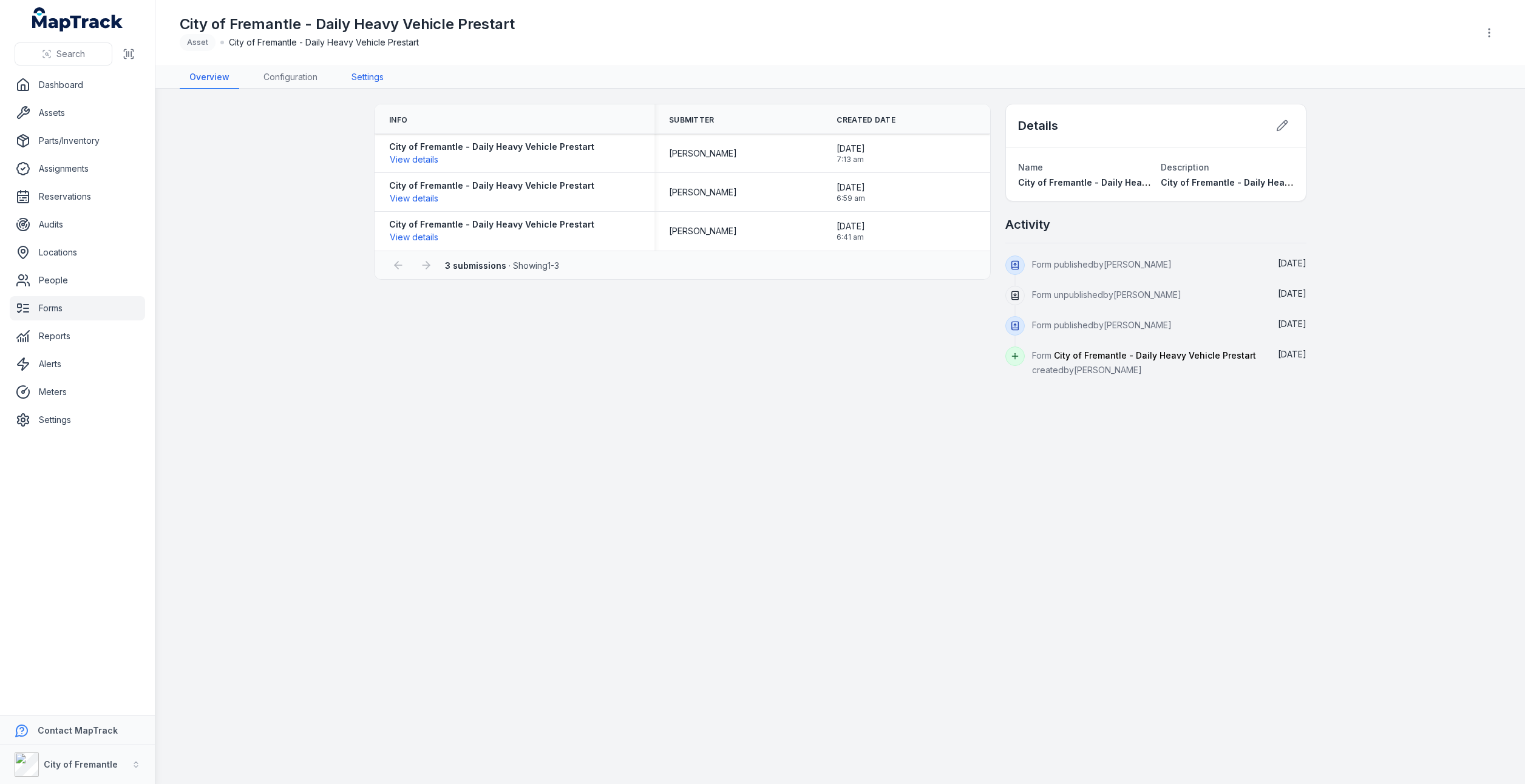
click at [361, 82] on link "Settings" at bounding box center [367, 77] width 51 height 23
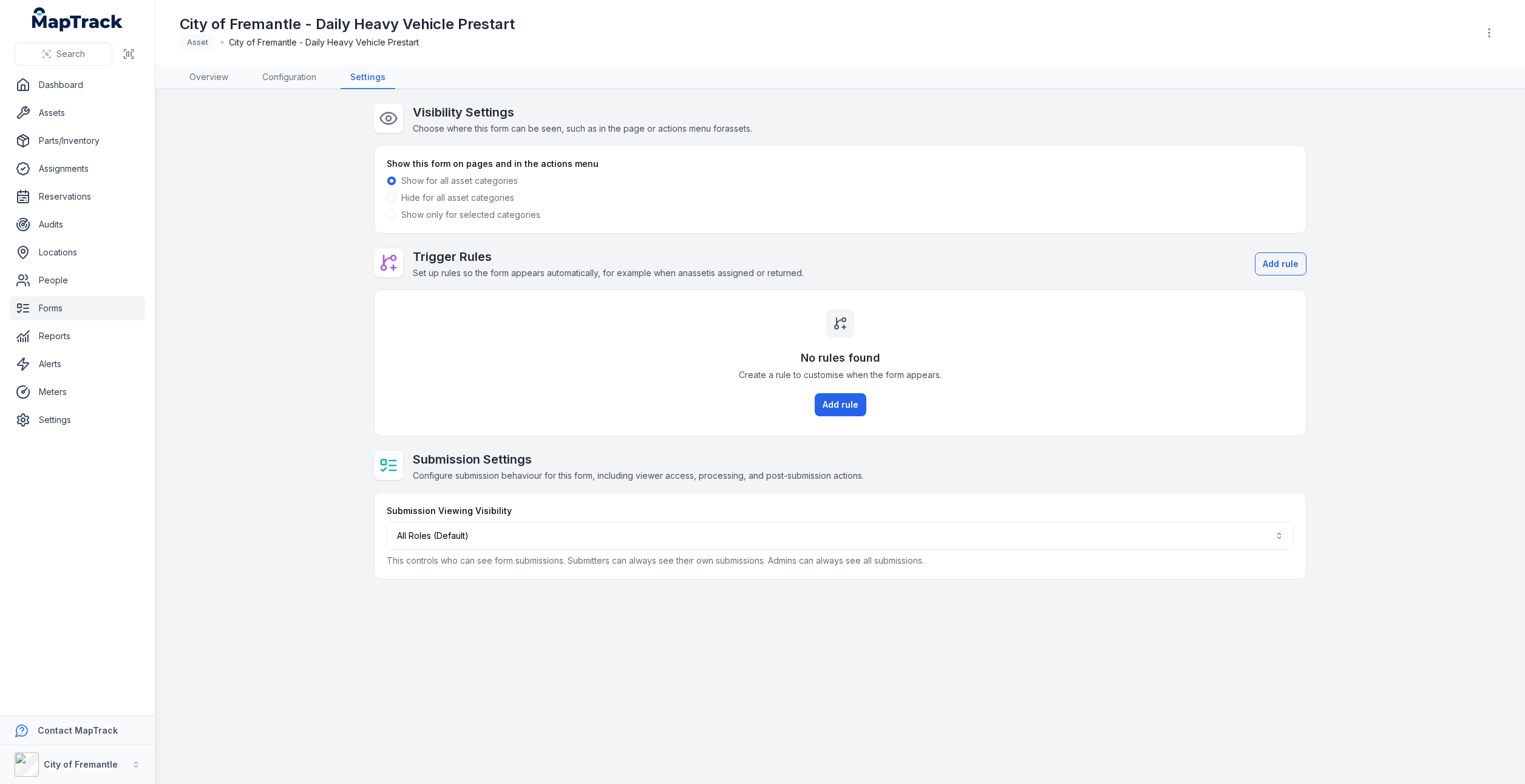
click at [391, 218] on span at bounding box center [392, 215] width 10 height 10
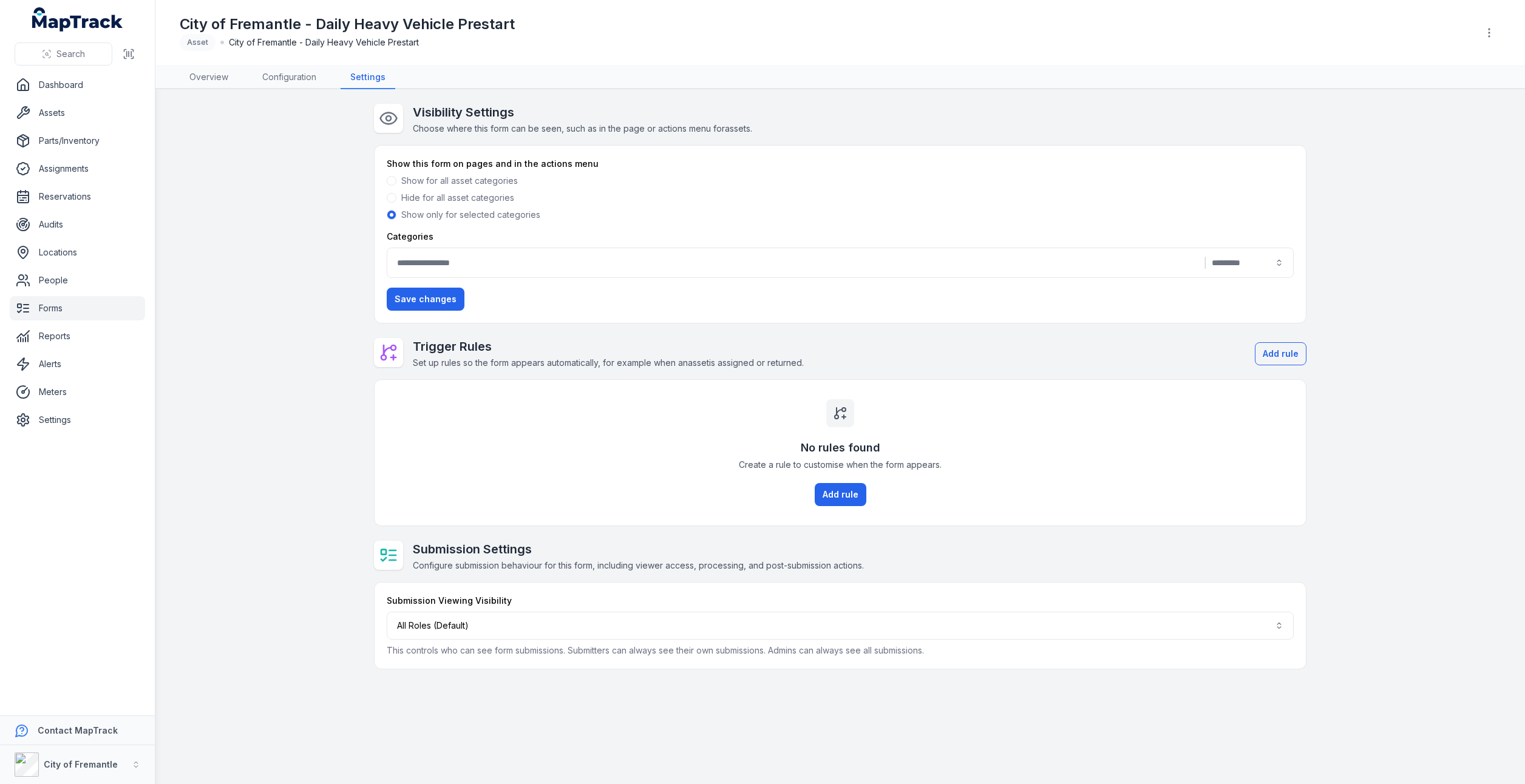
click at [485, 264] on div "|" at bounding box center [840, 263] width 907 height 30
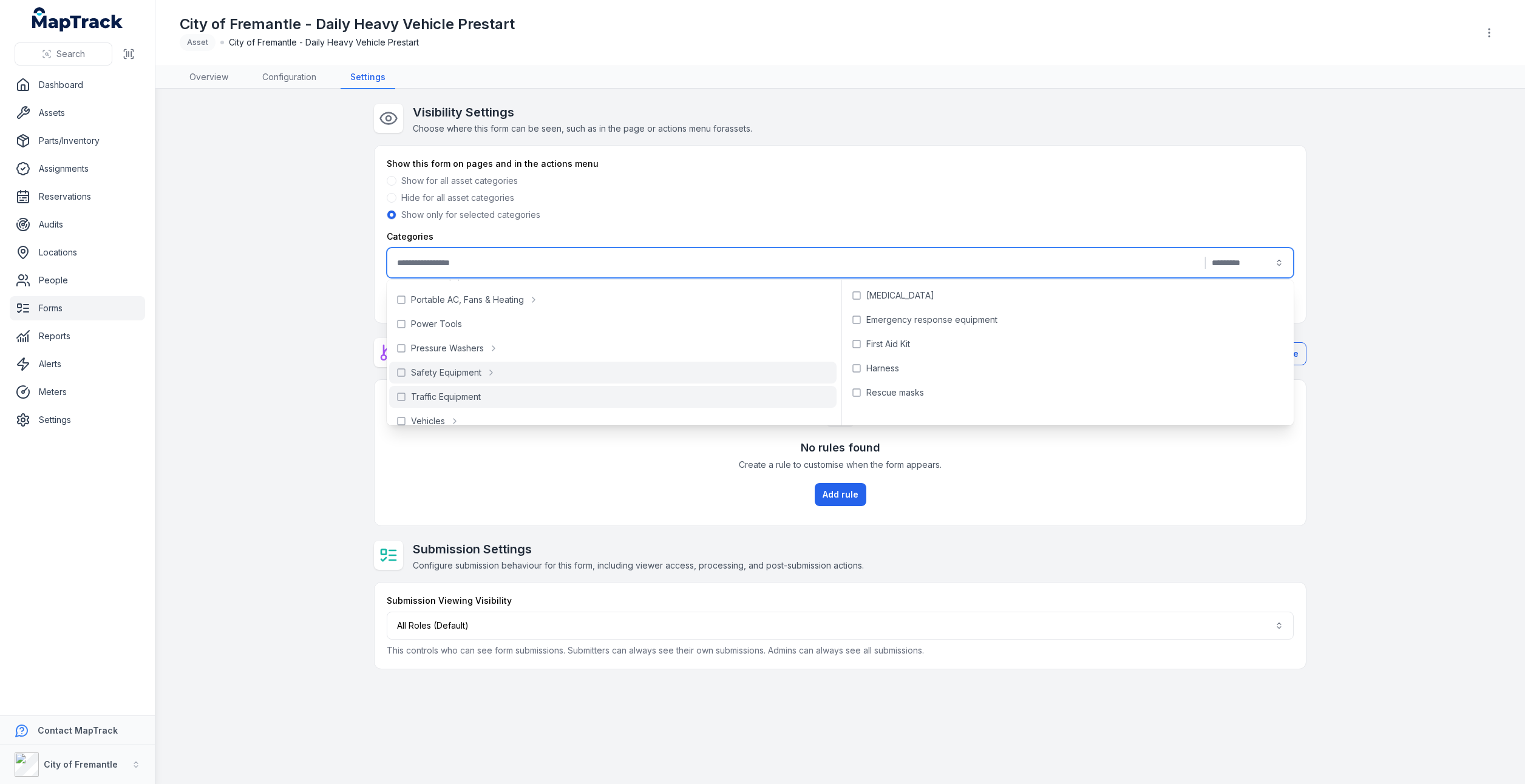
scroll to position [396, 0]
click at [423, 381] on span "Vehicles" at bounding box center [428, 385] width 34 height 12
type input "**********"
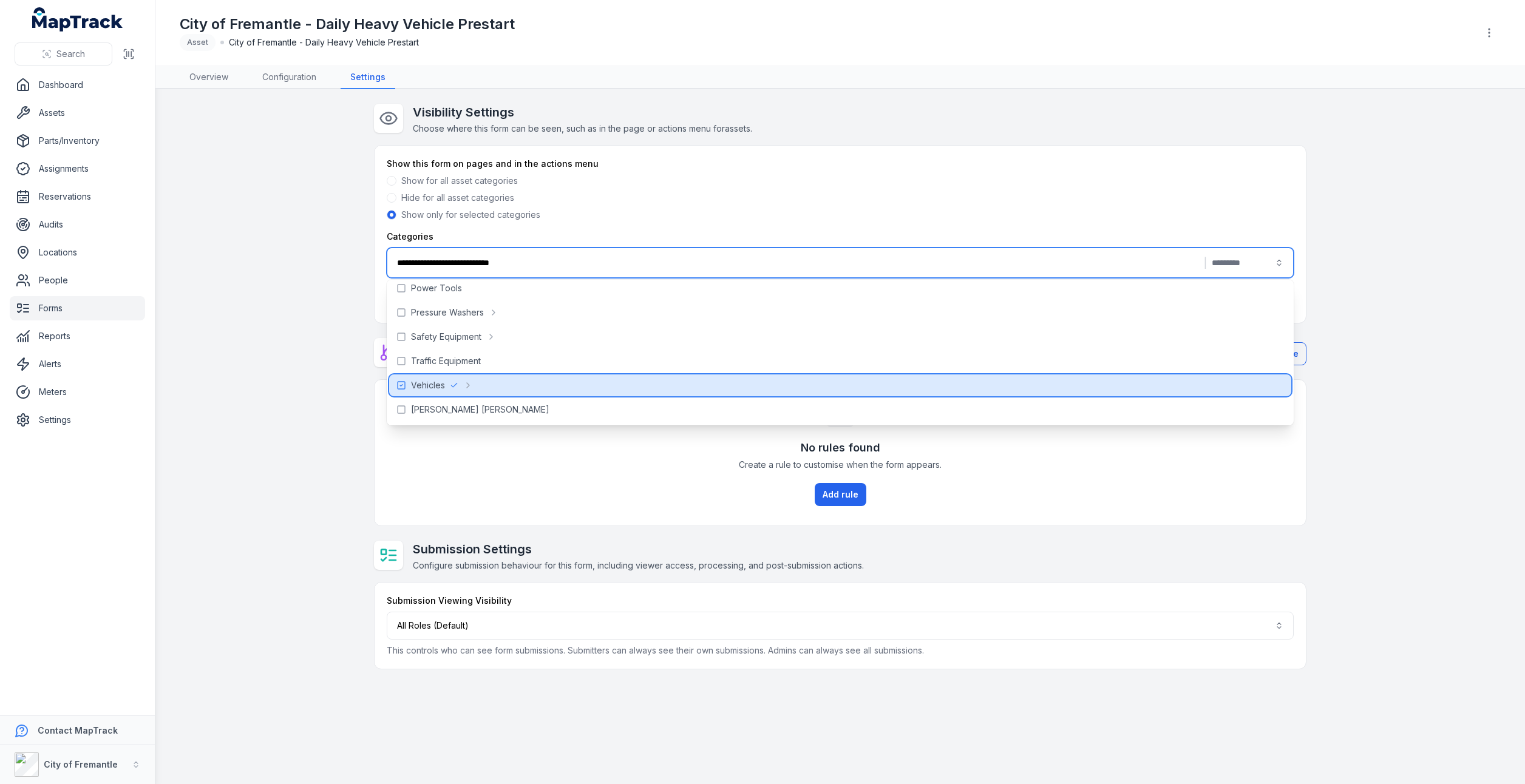
click at [423, 381] on span "Vehicles" at bounding box center [428, 385] width 34 height 12
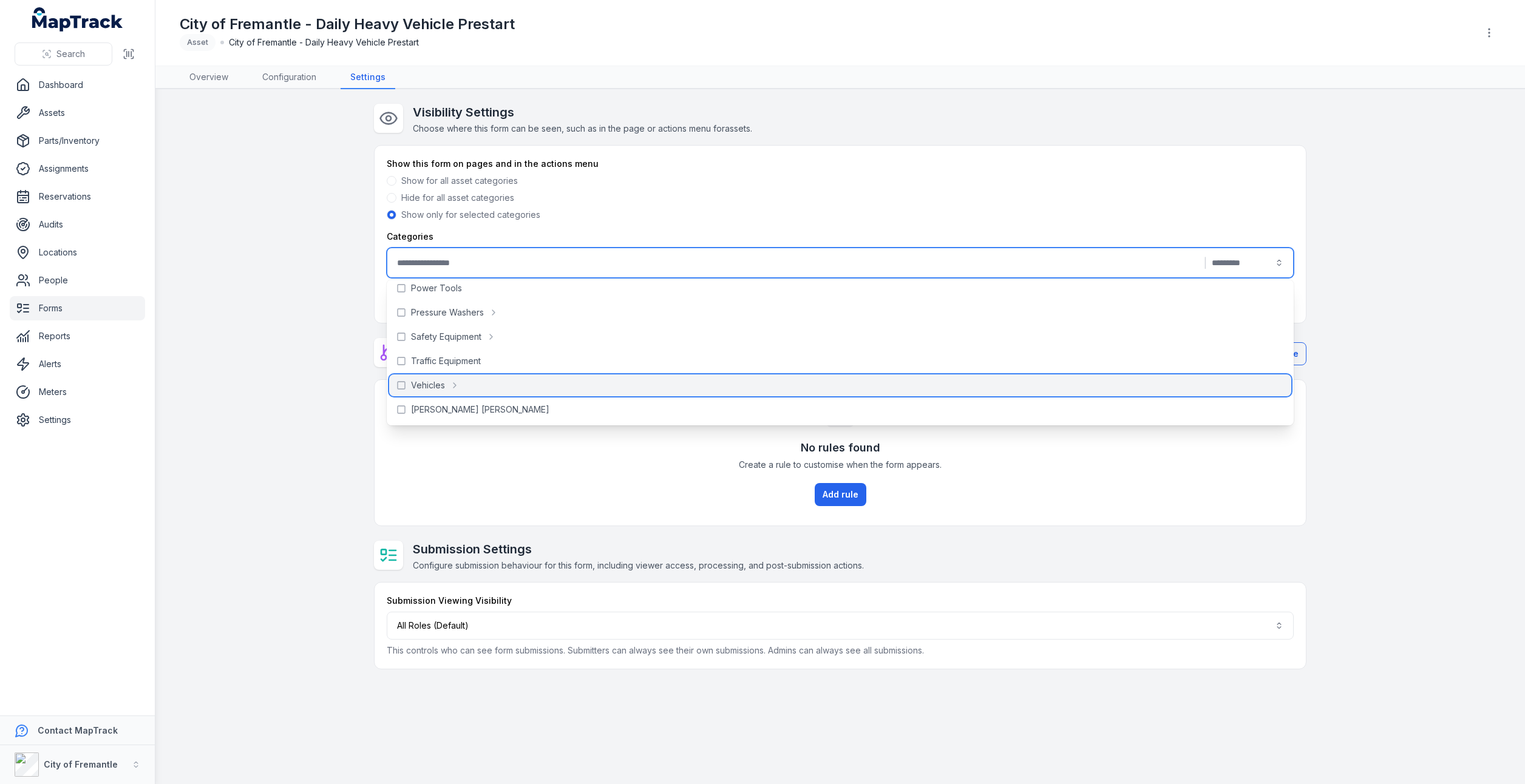
click at [455, 383] on icon at bounding box center [455, 386] width 10 height 10
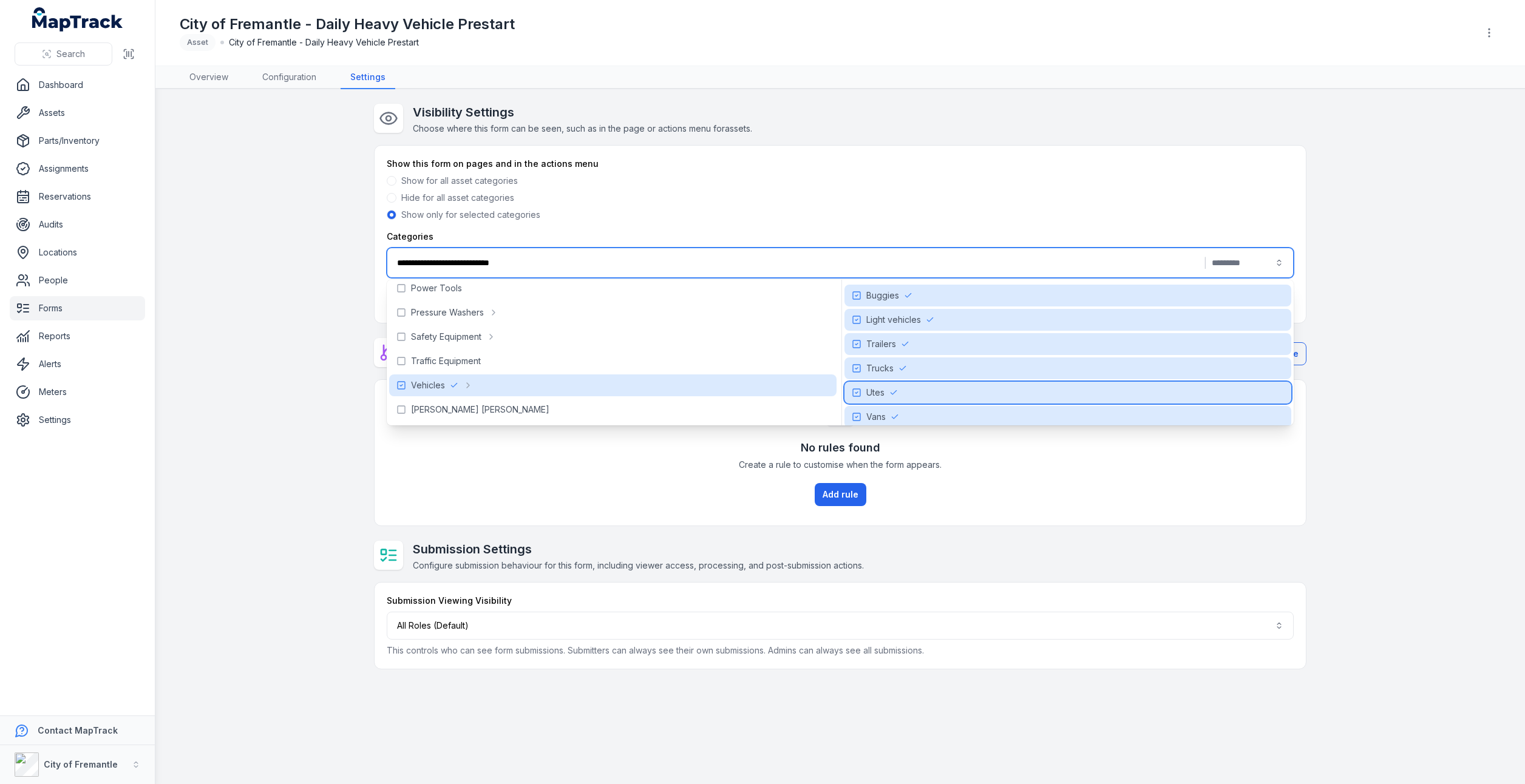
click at [859, 393] on icon at bounding box center [857, 392] width 10 height 10
type input "**********"
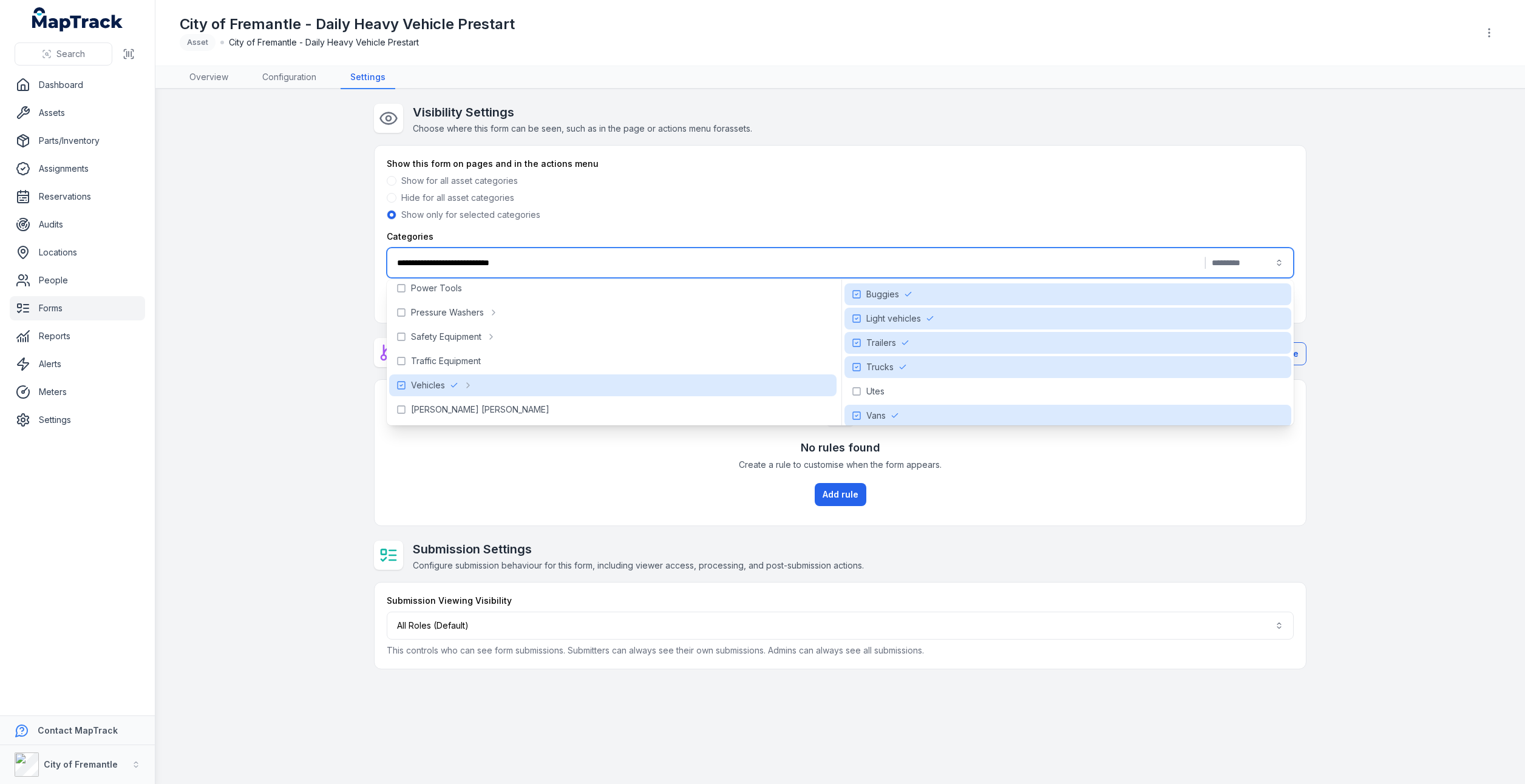
scroll to position [0, 0]
click at [538, 499] on div "No rules found Create a rule to customise when the form appears. Add rule" at bounding box center [839, 452] width 931 height 146
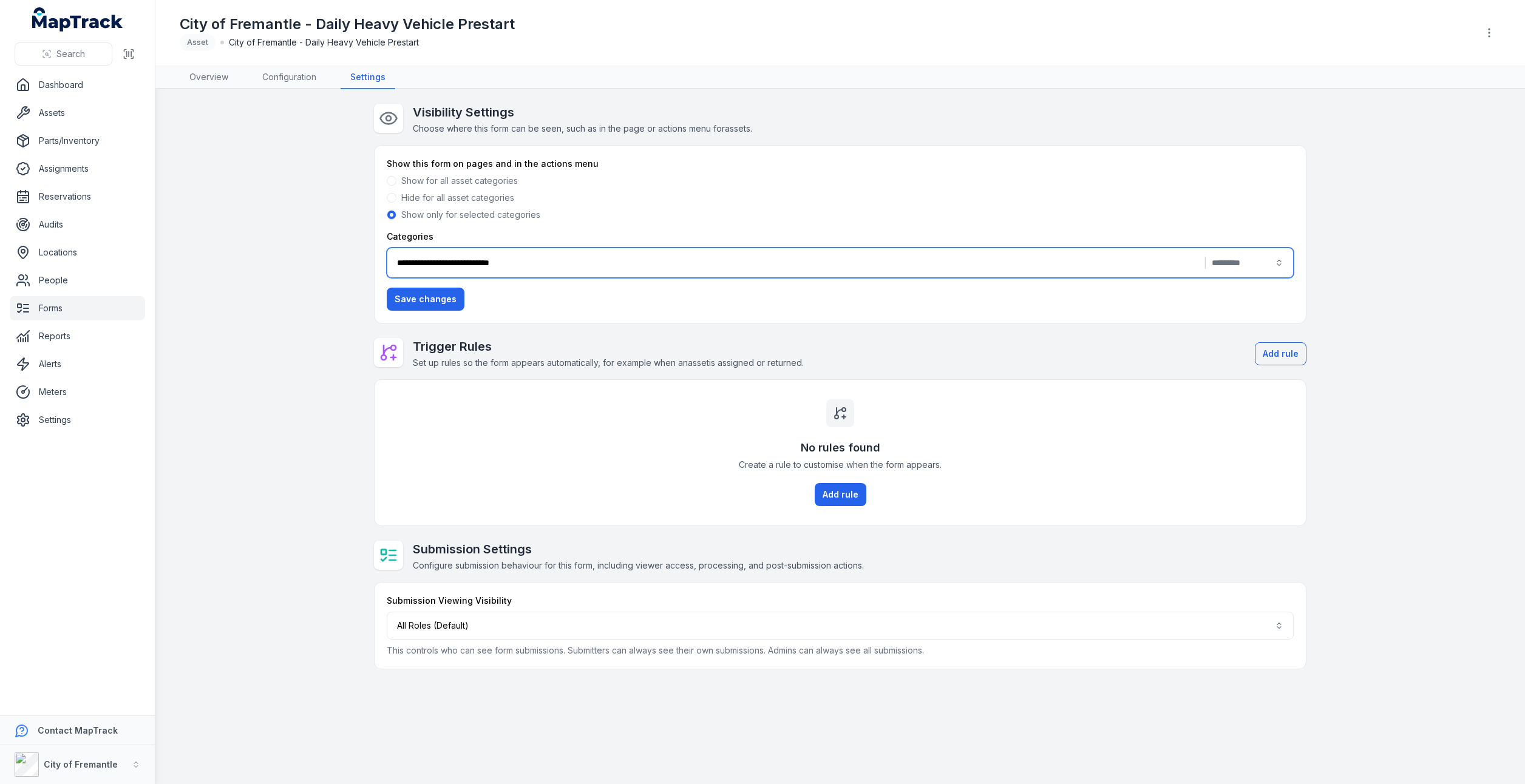
click at [416, 294] on button "Save changes" at bounding box center [425, 298] width 78 height 23
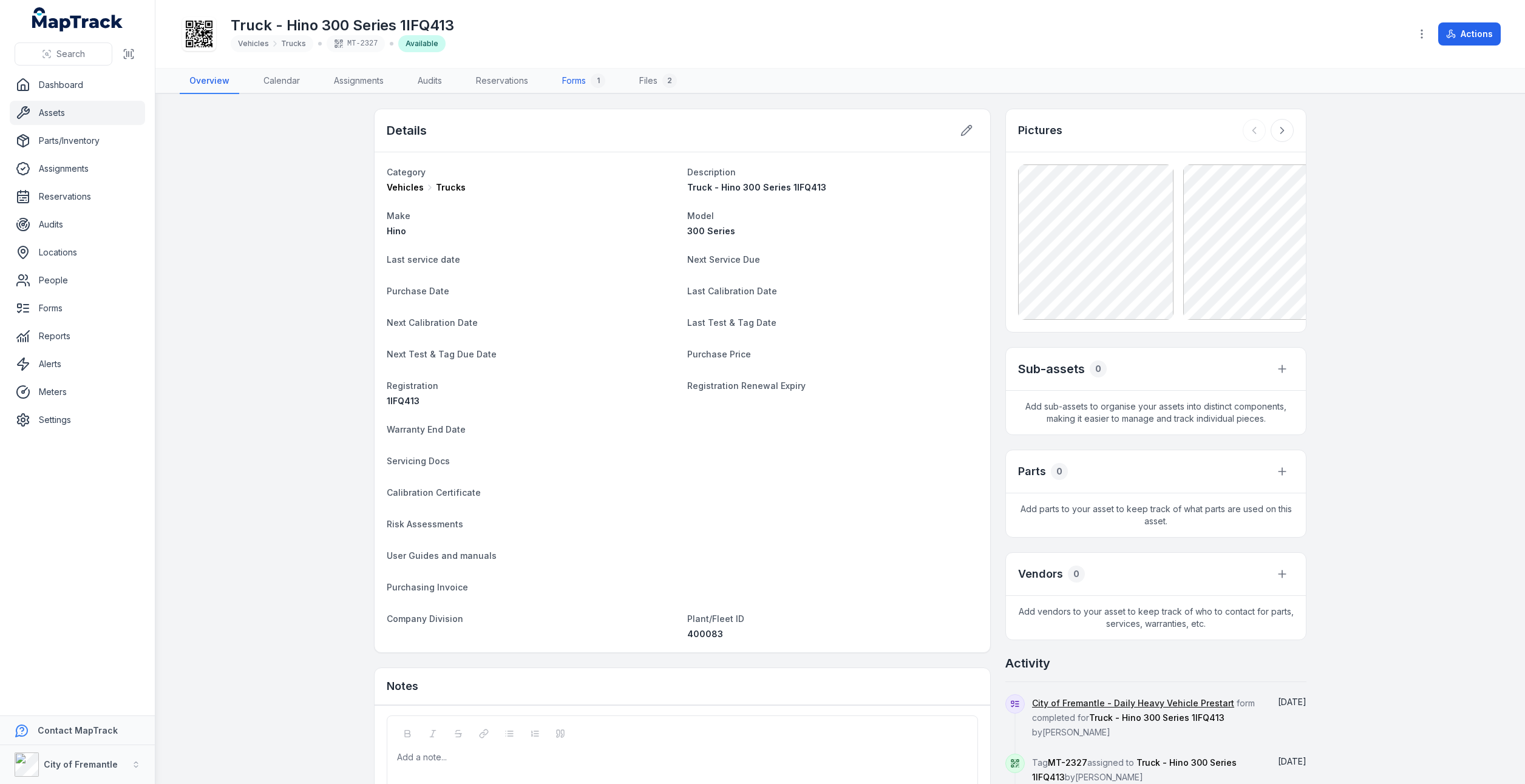
click at [569, 79] on link "Forms 1" at bounding box center [584, 81] width 62 height 25
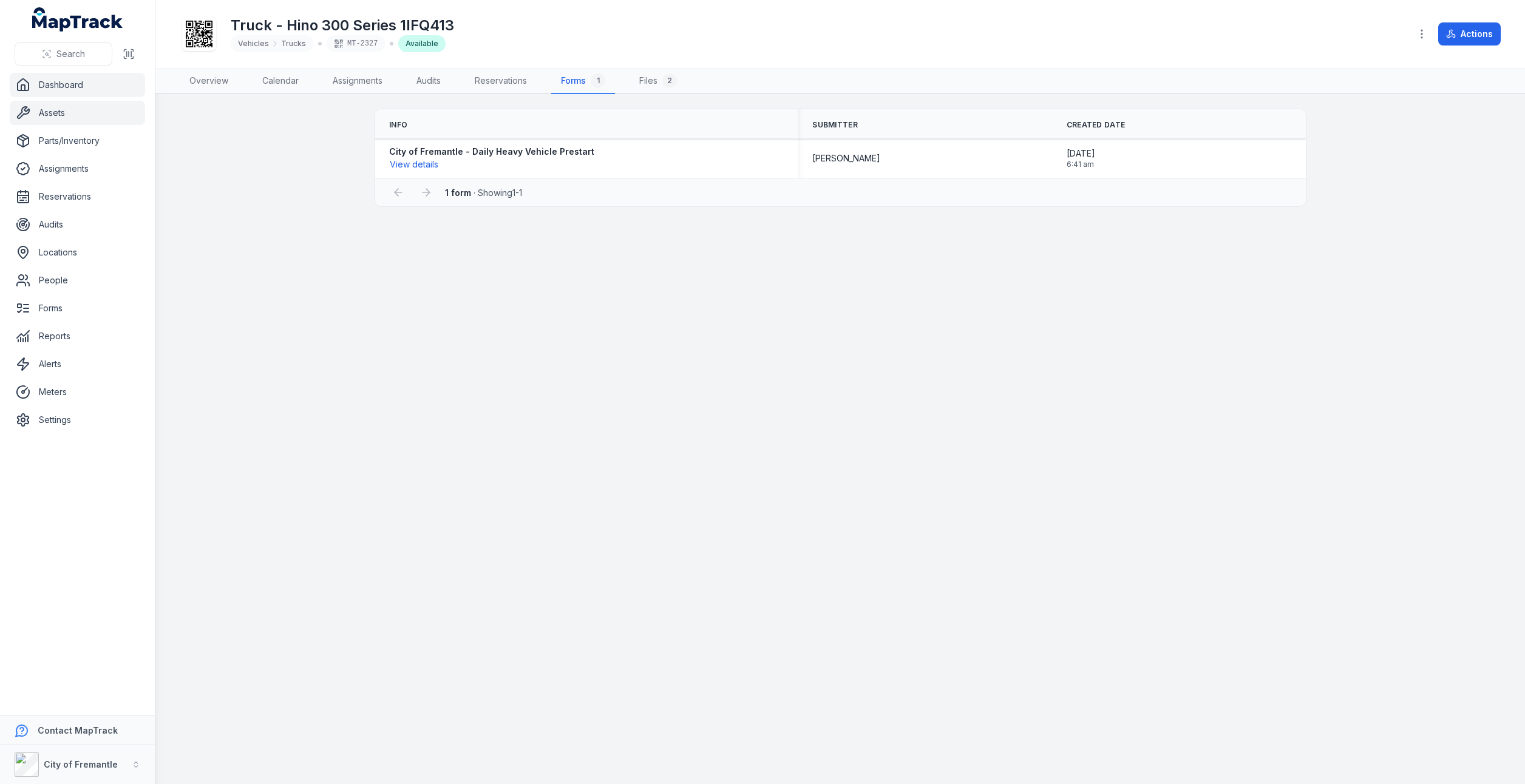
click at [56, 90] on link "Dashboard" at bounding box center [78, 84] width 136 height 24
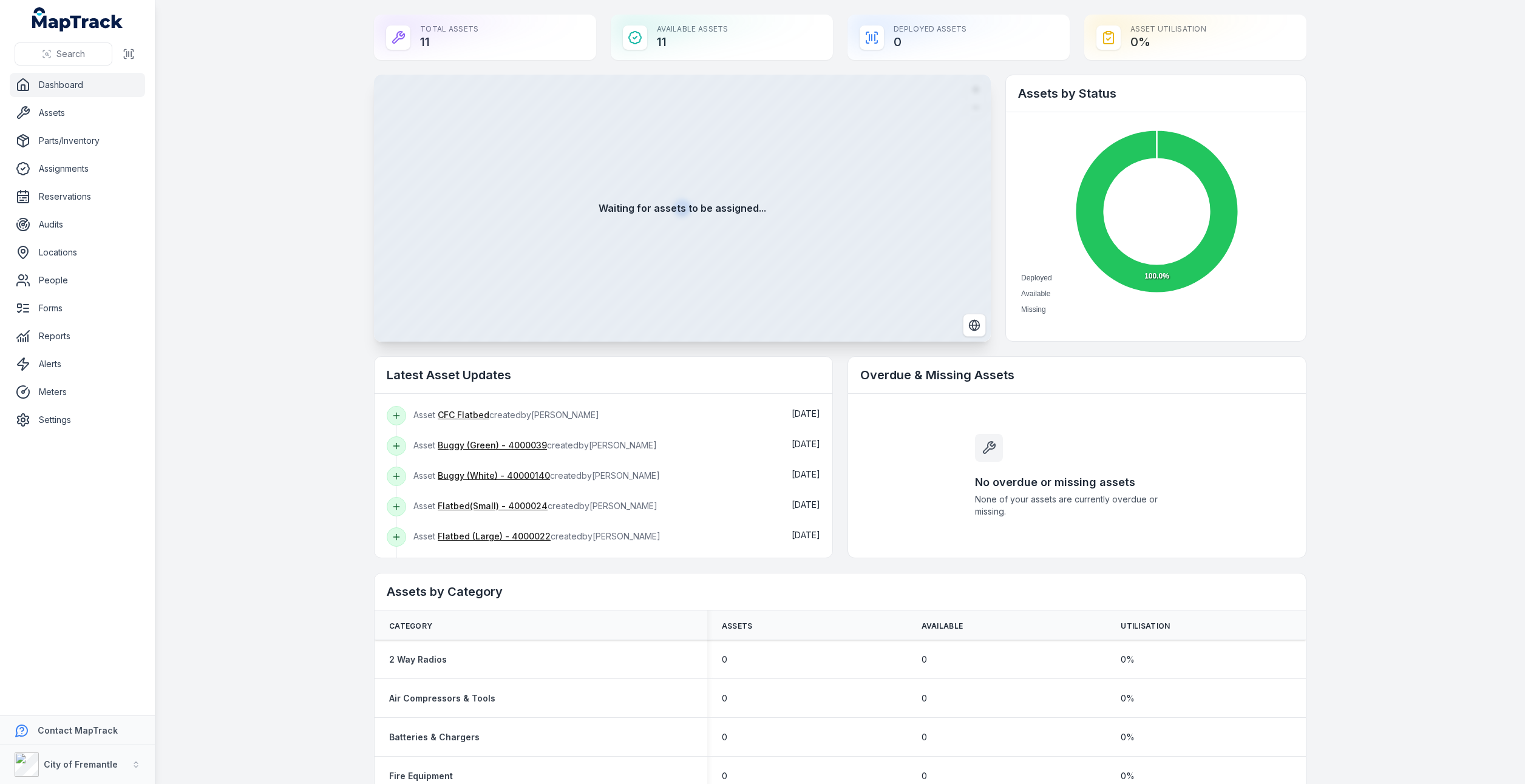
click at [418, 44] on div "Total Assets 11" at bounding box center [485, 37] width 222 height 45
click at [63, 116] on link "Assets" at bounding box center [78, 113] width 136 height 24
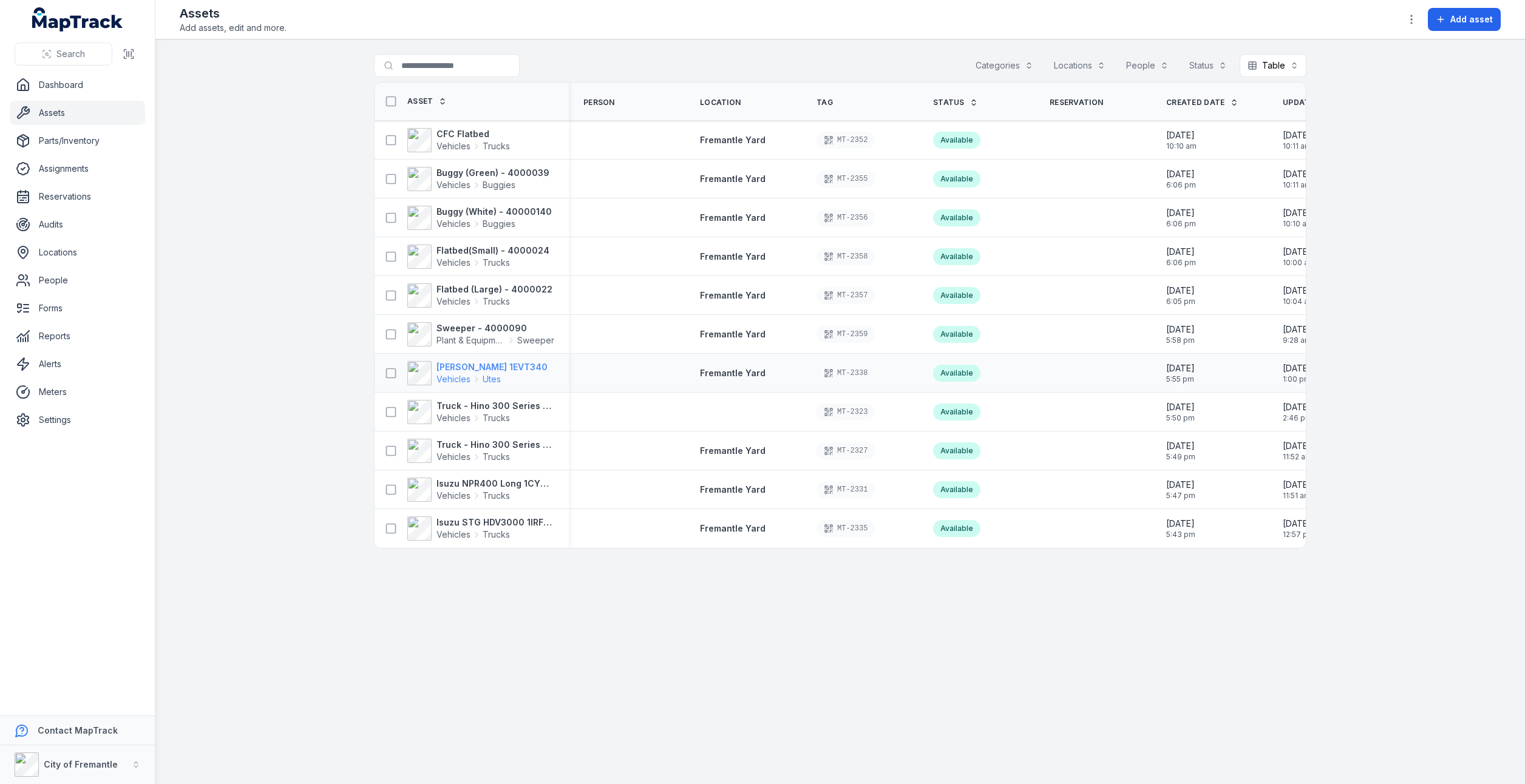
click at [462, 381] on span "Vehicles" at bounding box center [453, 379] width 34 height 12
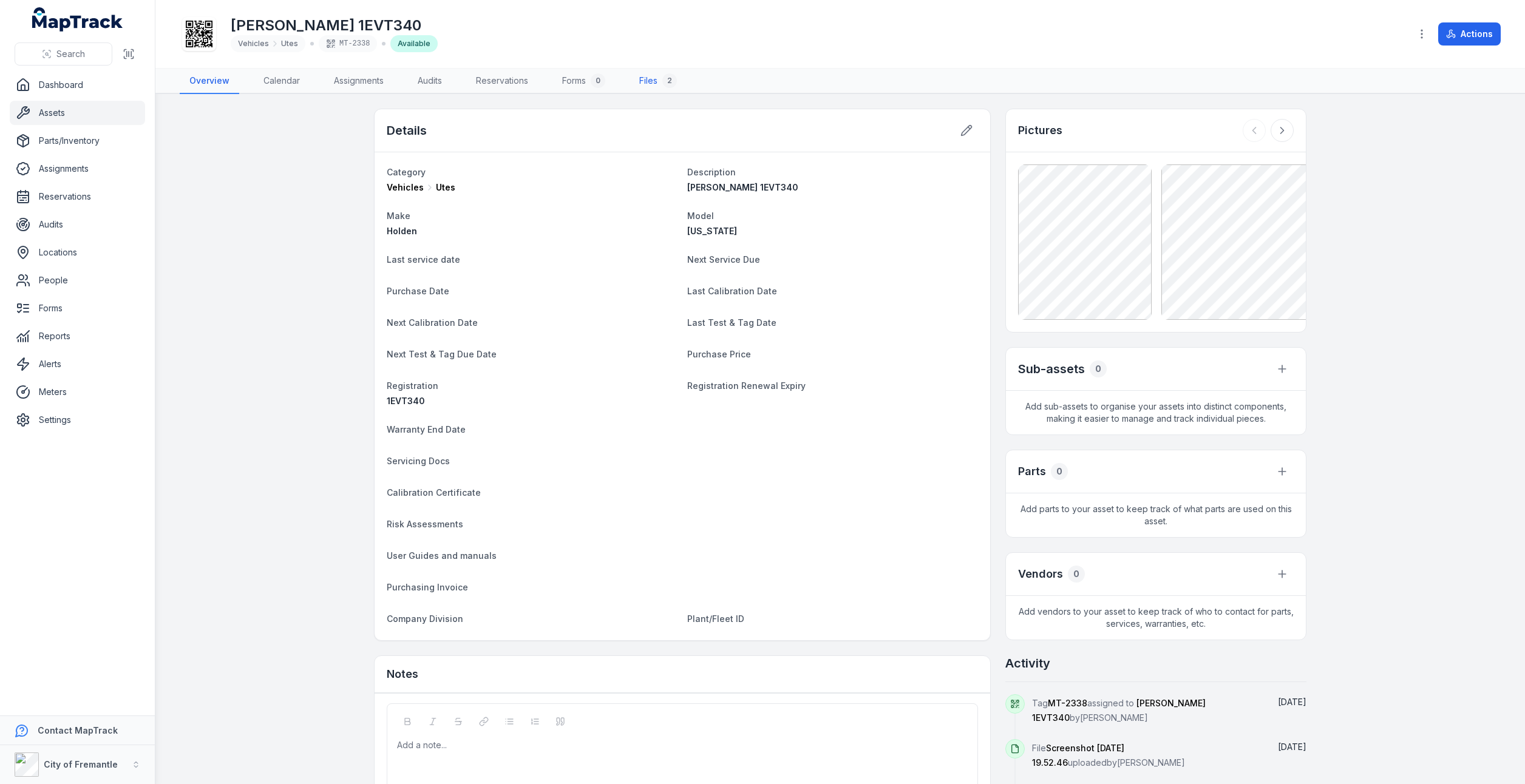
click at [652, 79] on link "Files 2" at bounding box center [658, 81] width 57 height 25
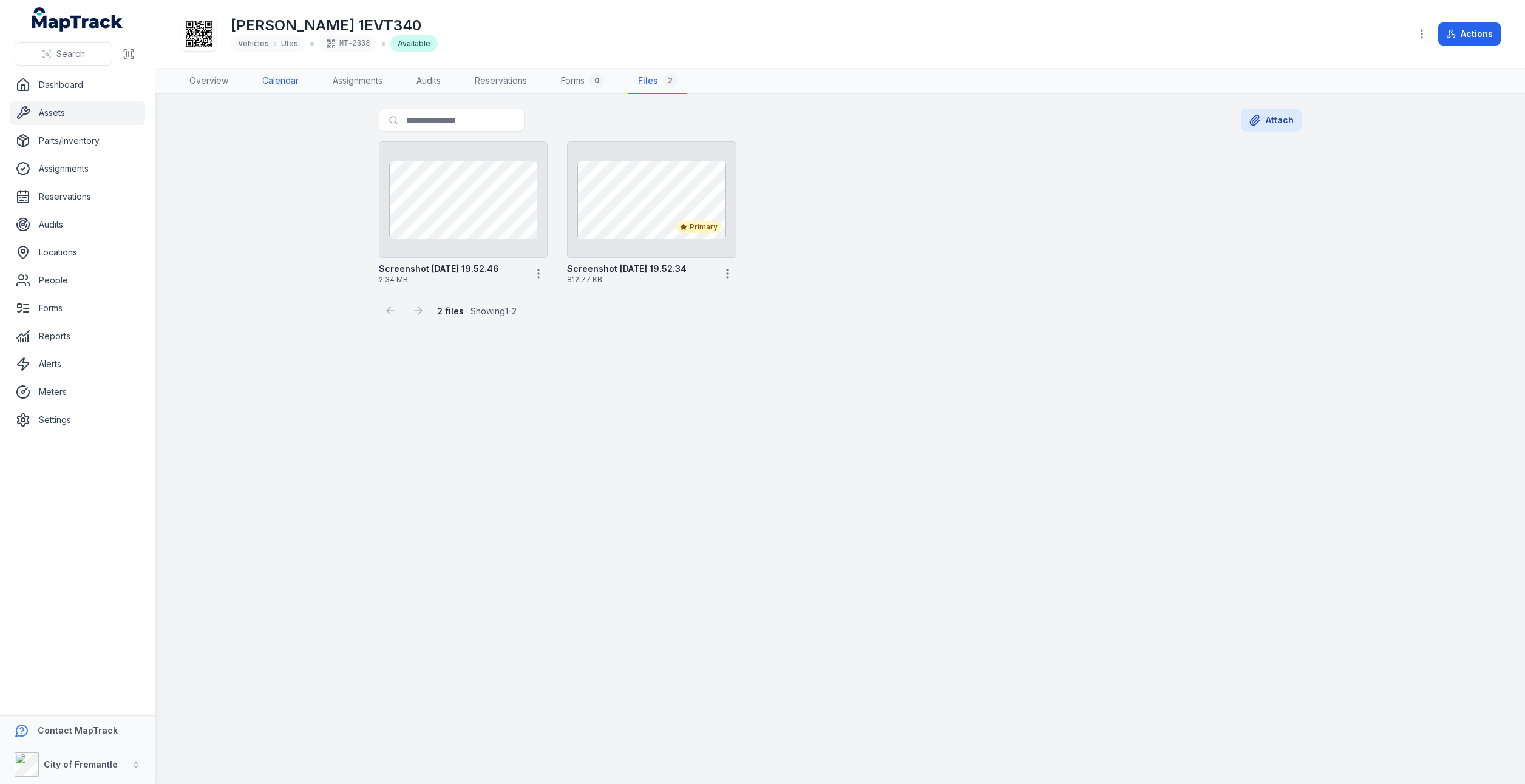
click at [289, 85] on link "Calendar" at bounding box center [281, 81] width 56 height 25
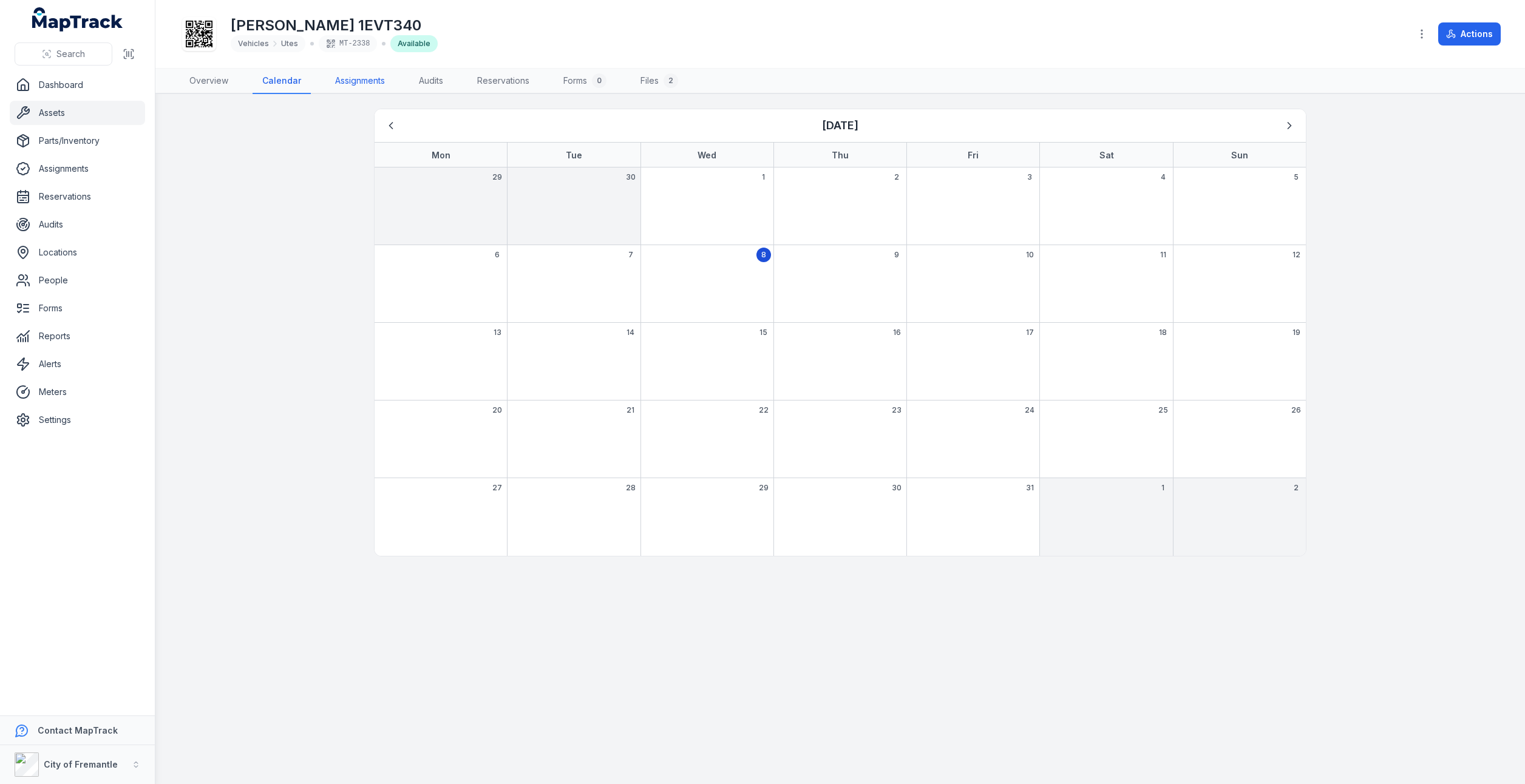
click at [344, 82] on link "Assignments" at bounding box center [360, 81] width 69 height 25
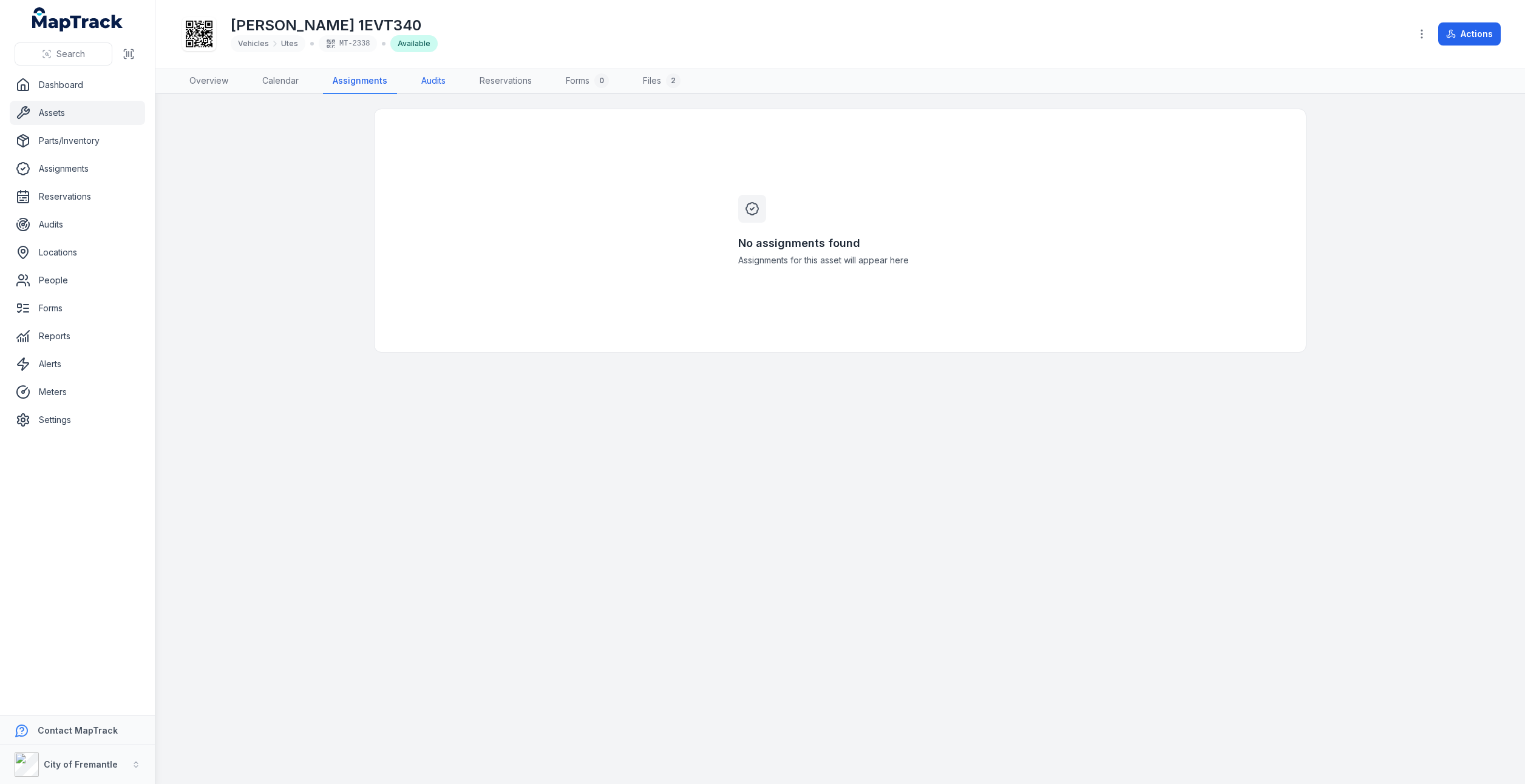
click at [424, 85] on link "Audits" at bounding box center [433, 81] width 44 height 25
click at [481, 78] on link "Reservations" at bounding box center [503, 81] width 72 height 25
click at [571, 72] on link "Forms 0" at bounding box center [586, 81] width 62 height 25
click at [56, 312] on link "Forms" at bounding box center [78, 308] width 136 height 24
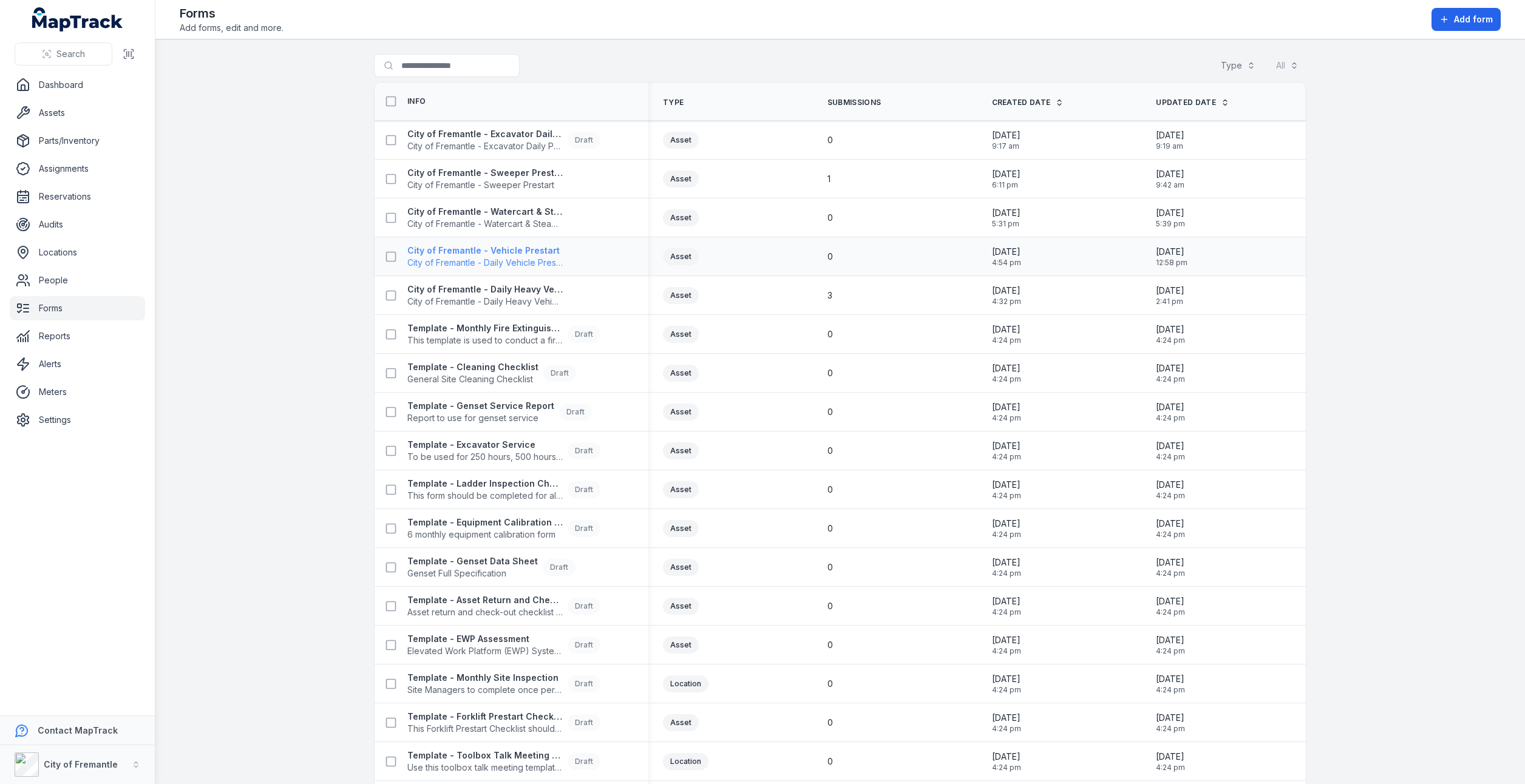
click at [455, 264] on span "City of Fremantle - Daily Vehicle Prestart" at bounding box center [484, 263] width 155 height 12
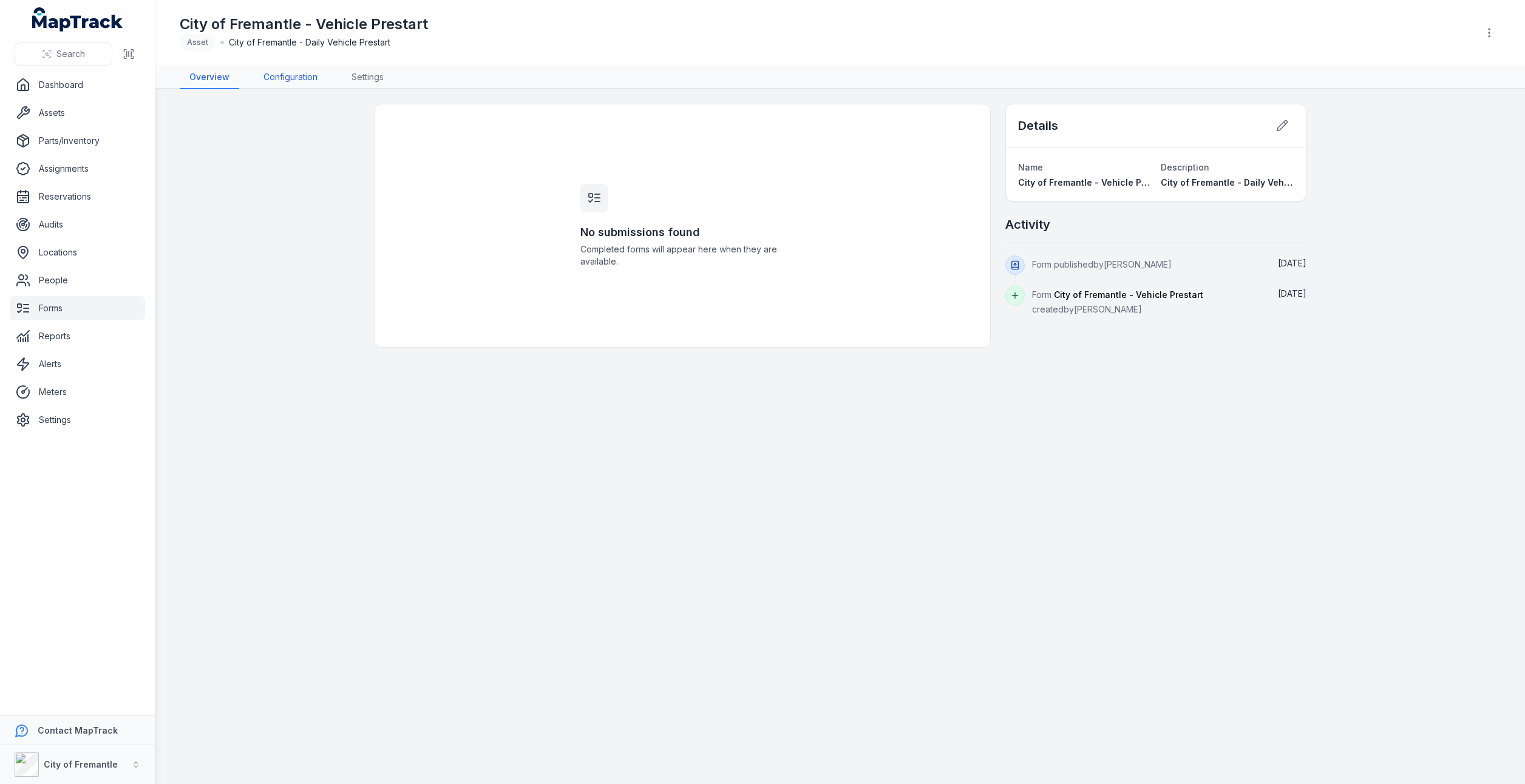
click at [284, 73] on link "Configuration" at bounding box center [290, 77] width 73 height 23
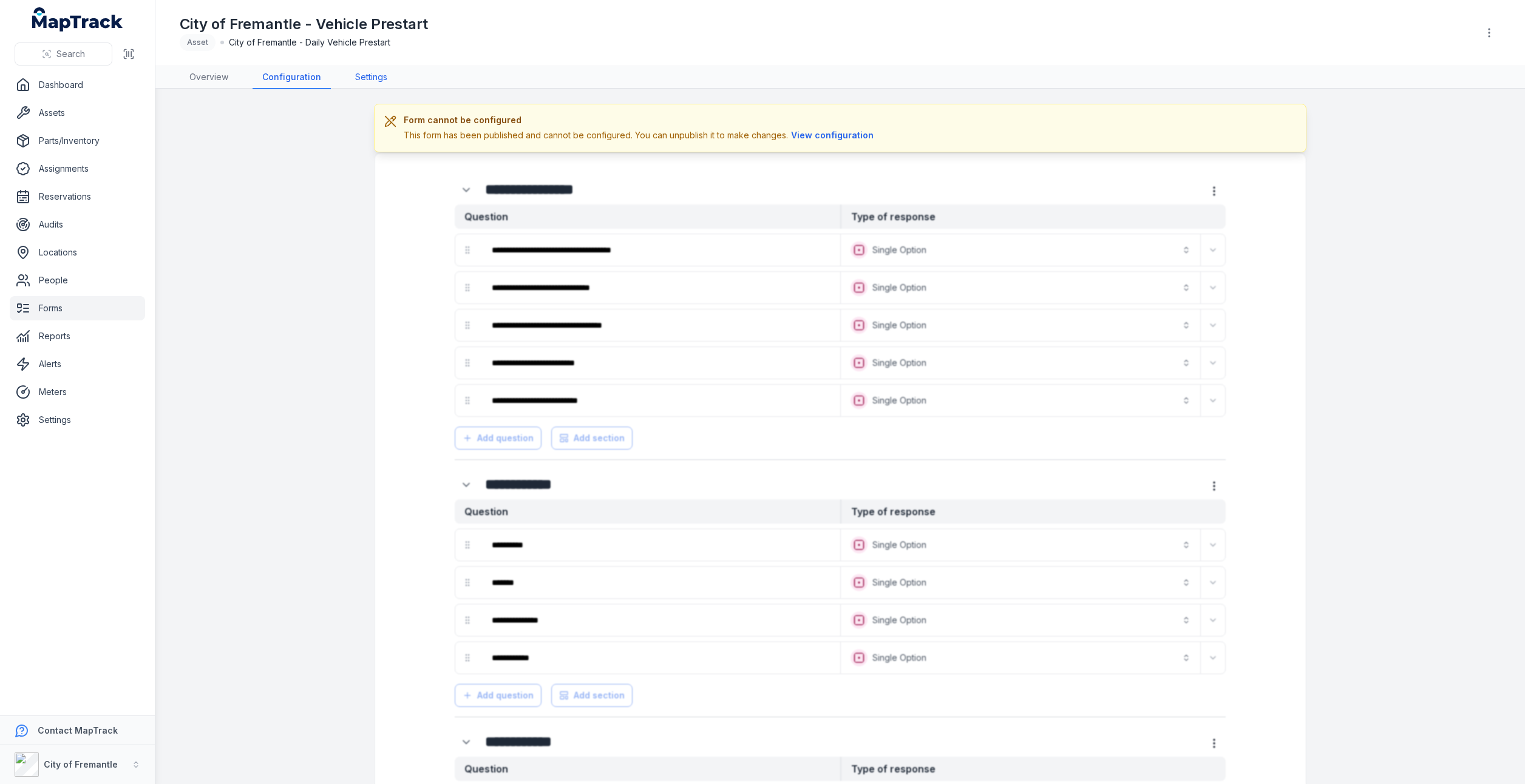
click at [361, 77] on link "Settings" at bounding box center [371, 77] width 51 height 23
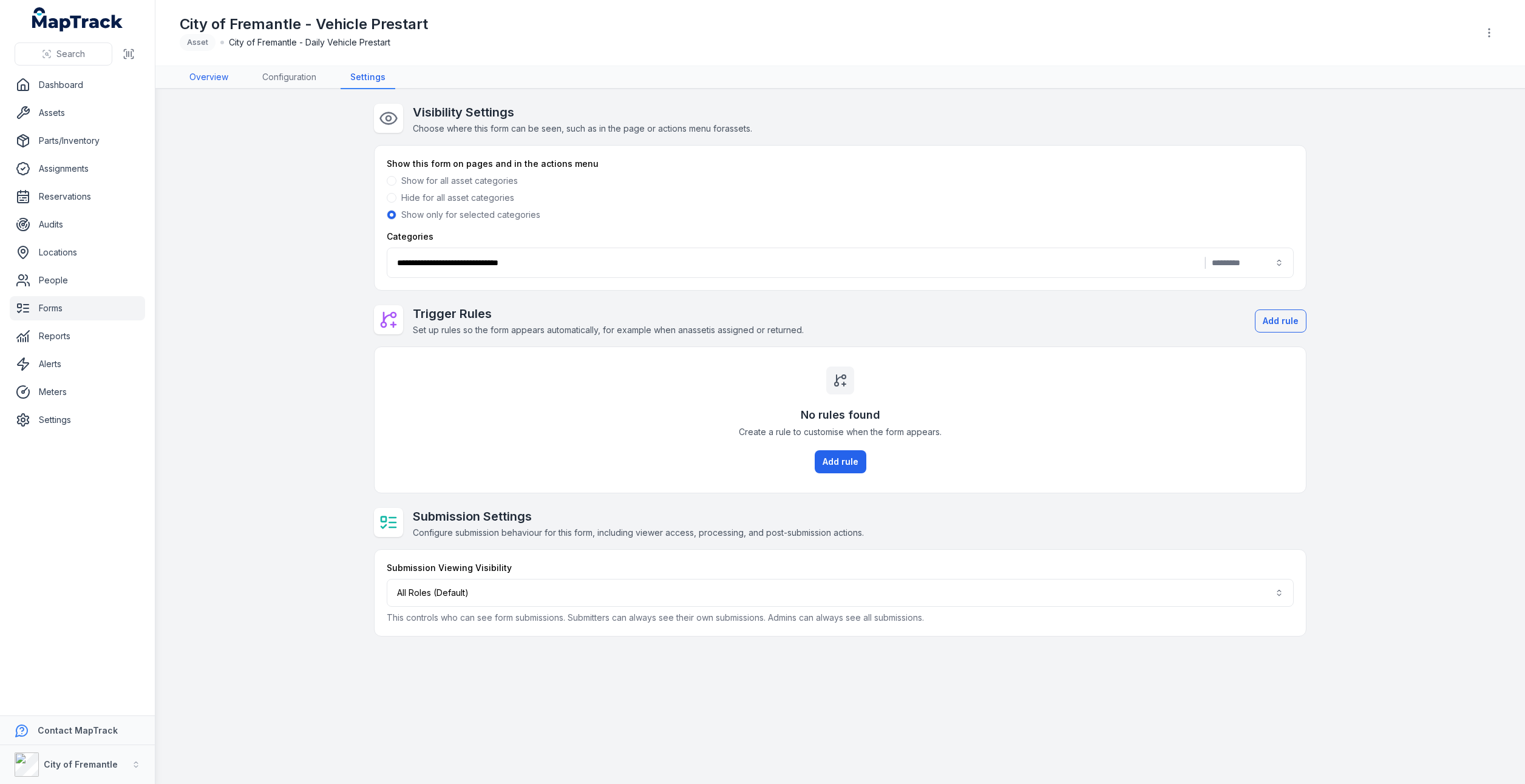
click at [219, 77] on link "Overview" at bounding box center [208, 77] width 58 height 23
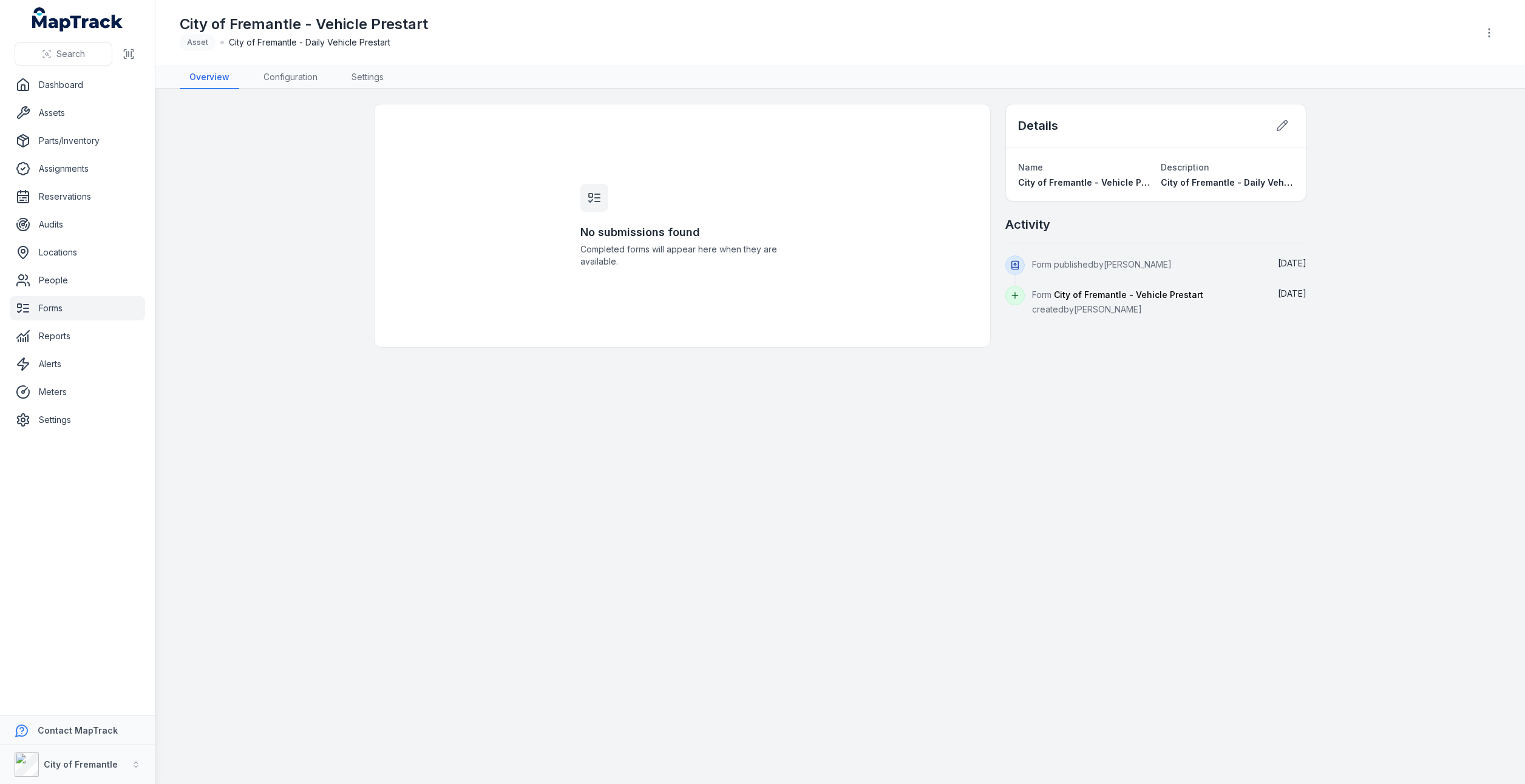
click at [68, 307] on link "Forms" at bounding box center [78, 308] width 136 height 24
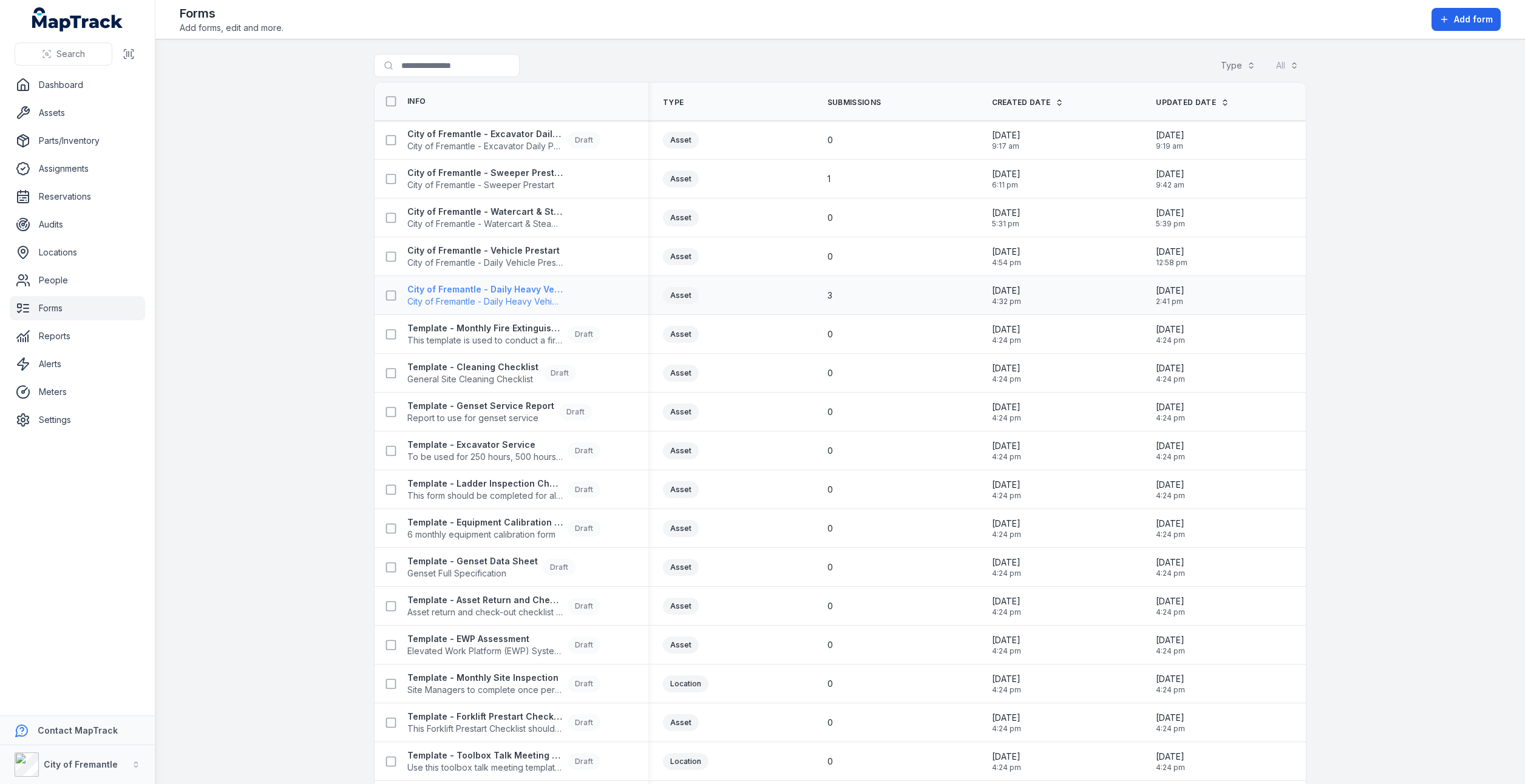
click at [454, 289] on strong "City of Fremantle - Daily Heavy Vehicle Prestart" at bounding box center [484, 289] width 155 height 12
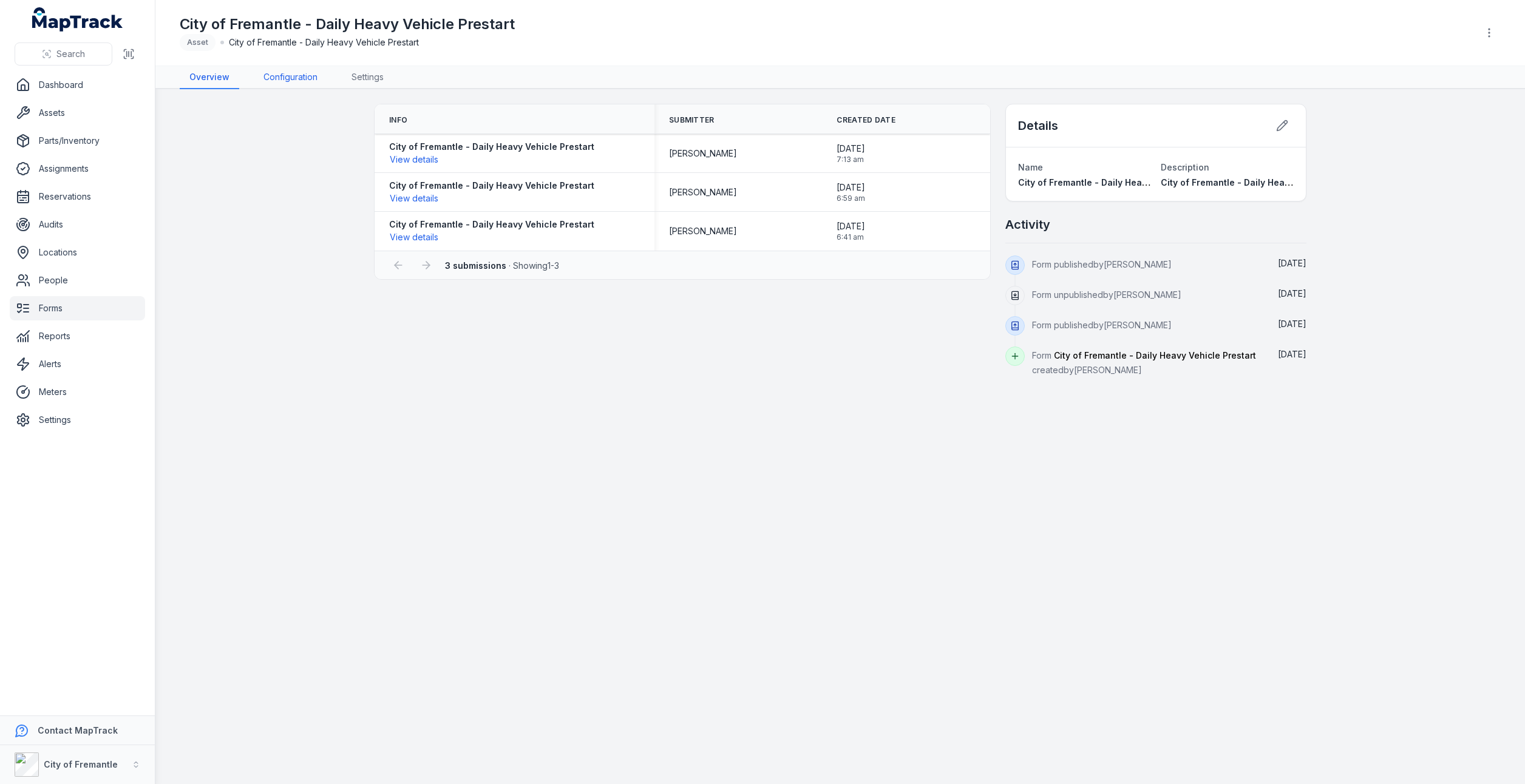
click at [276, 83] on link "Configuration" at bounding box center [290, 77] width 73 height 23
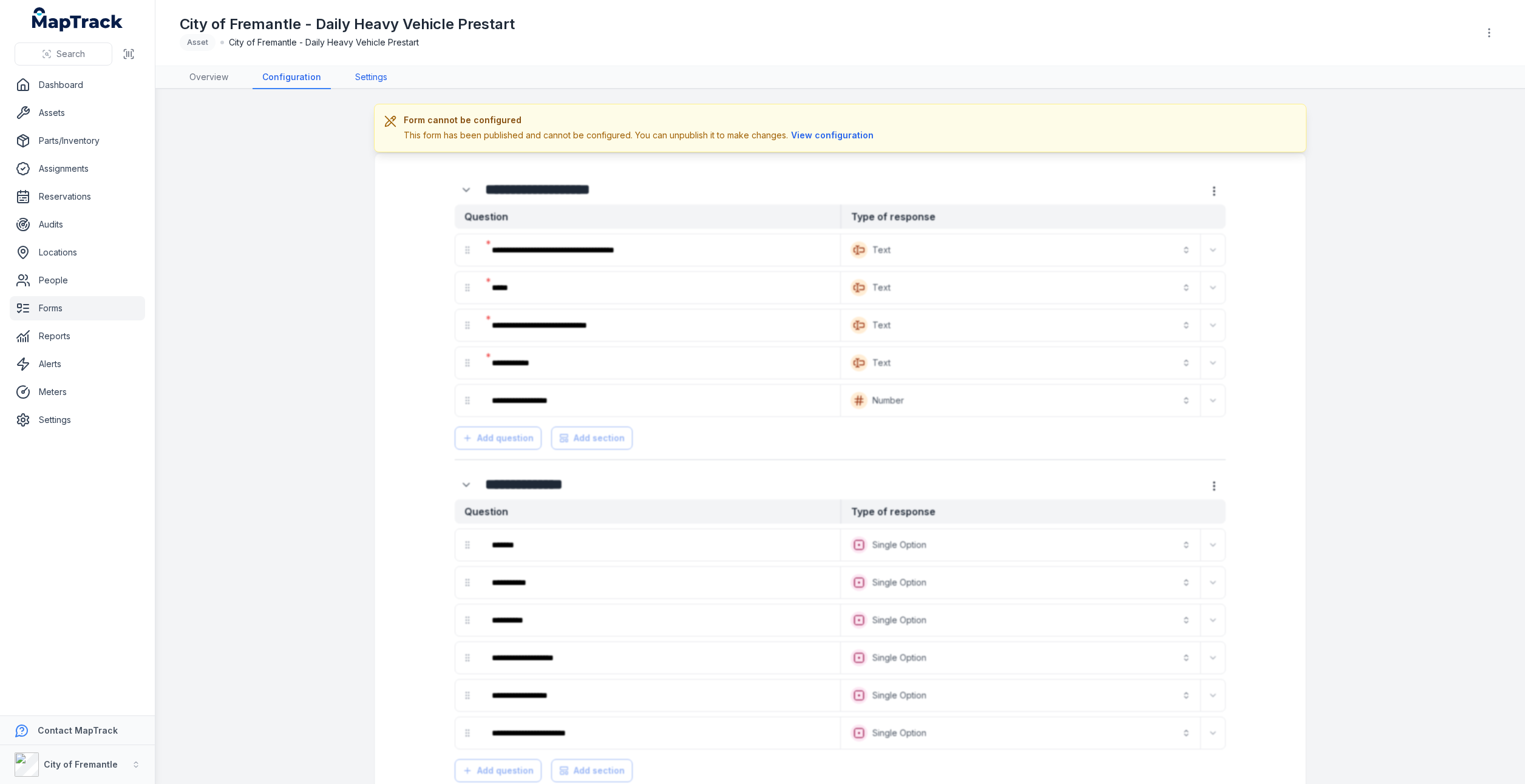
click at [372, 77] on link "Settings" at bounding box center [371, 77] width 51 height 23
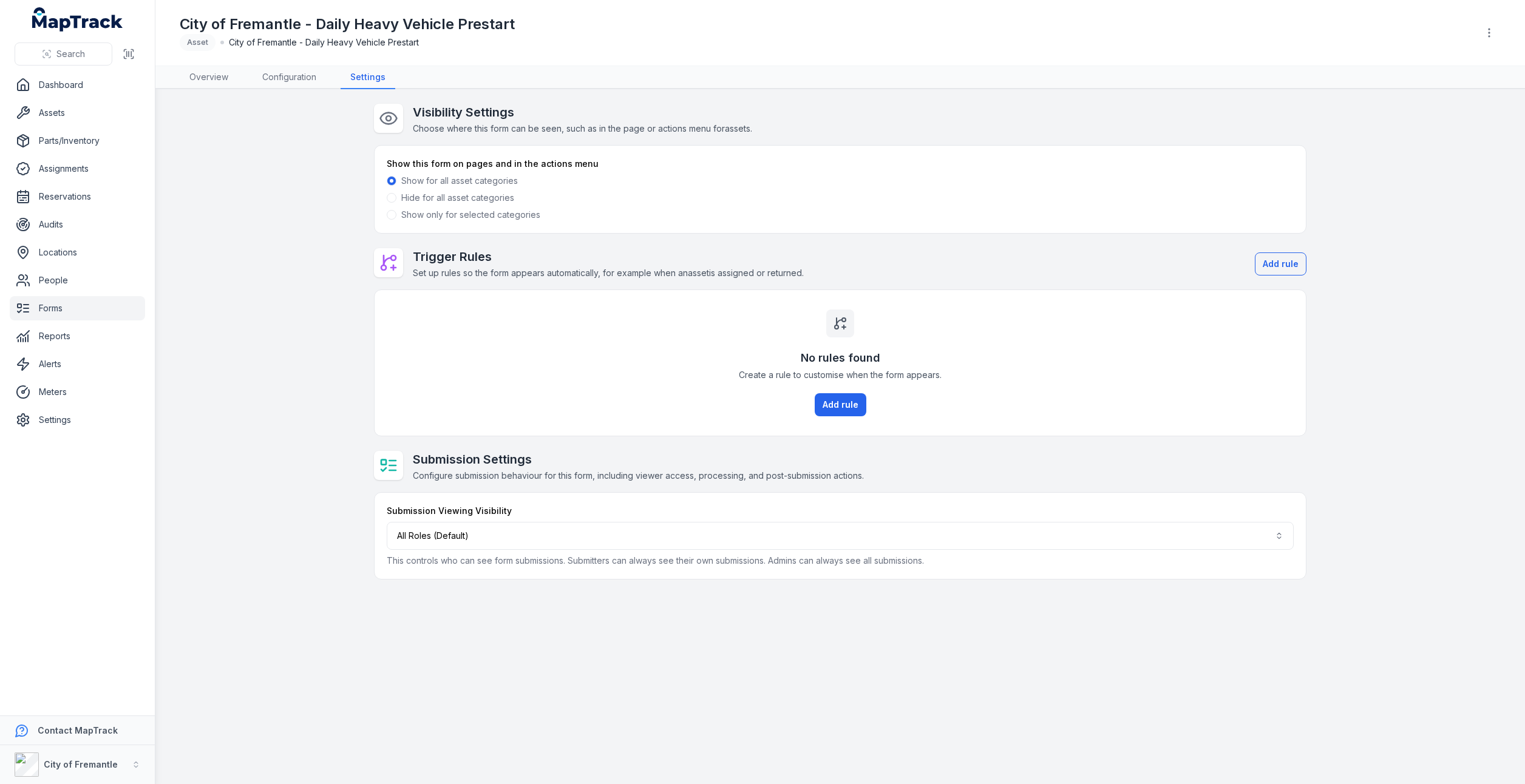
click at [388, 211] on span at bounding box center [392, 215] width 10 height 10
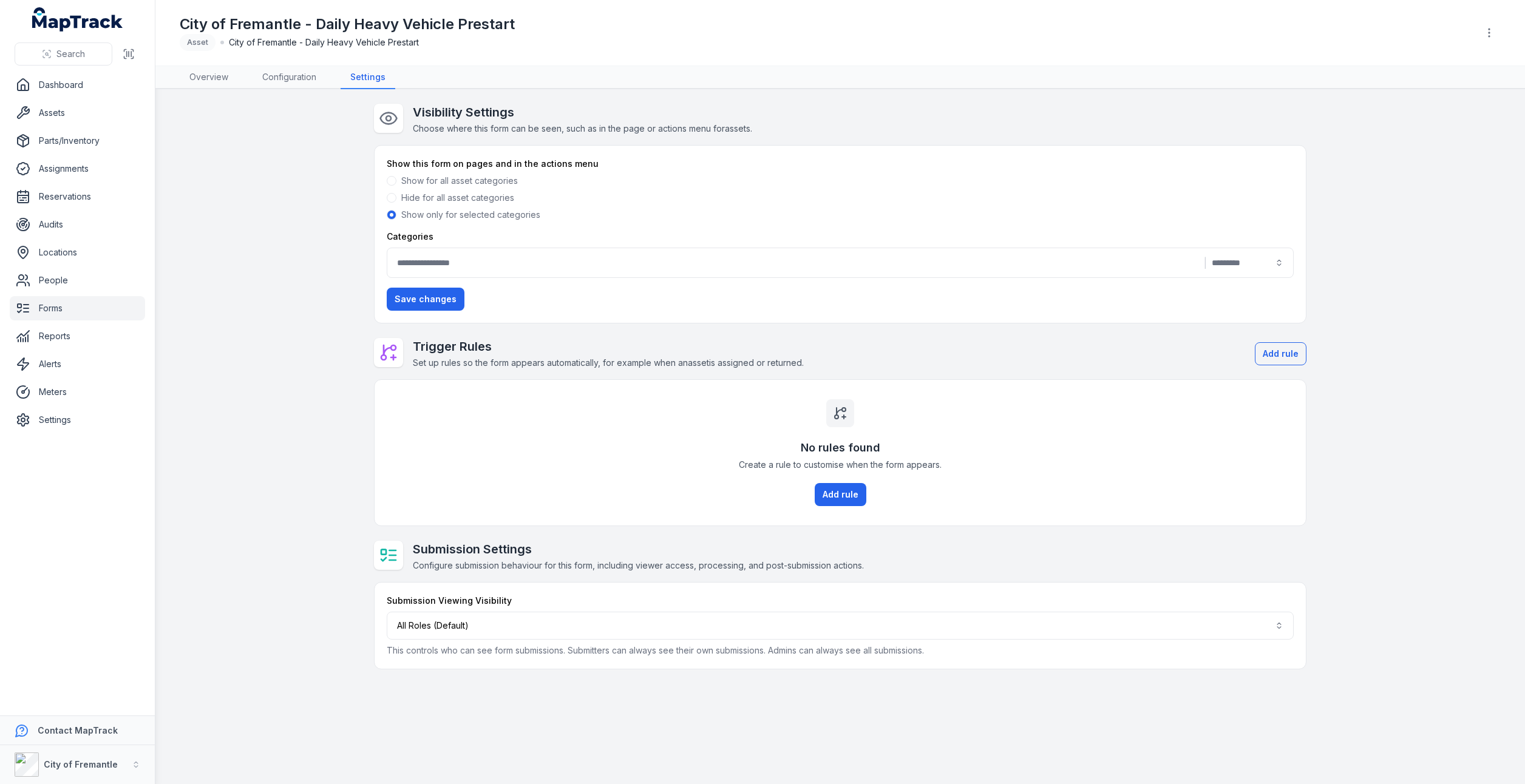
click at [1277, 266] on div "|" at bounding box center [840, 263] width 907 height 30
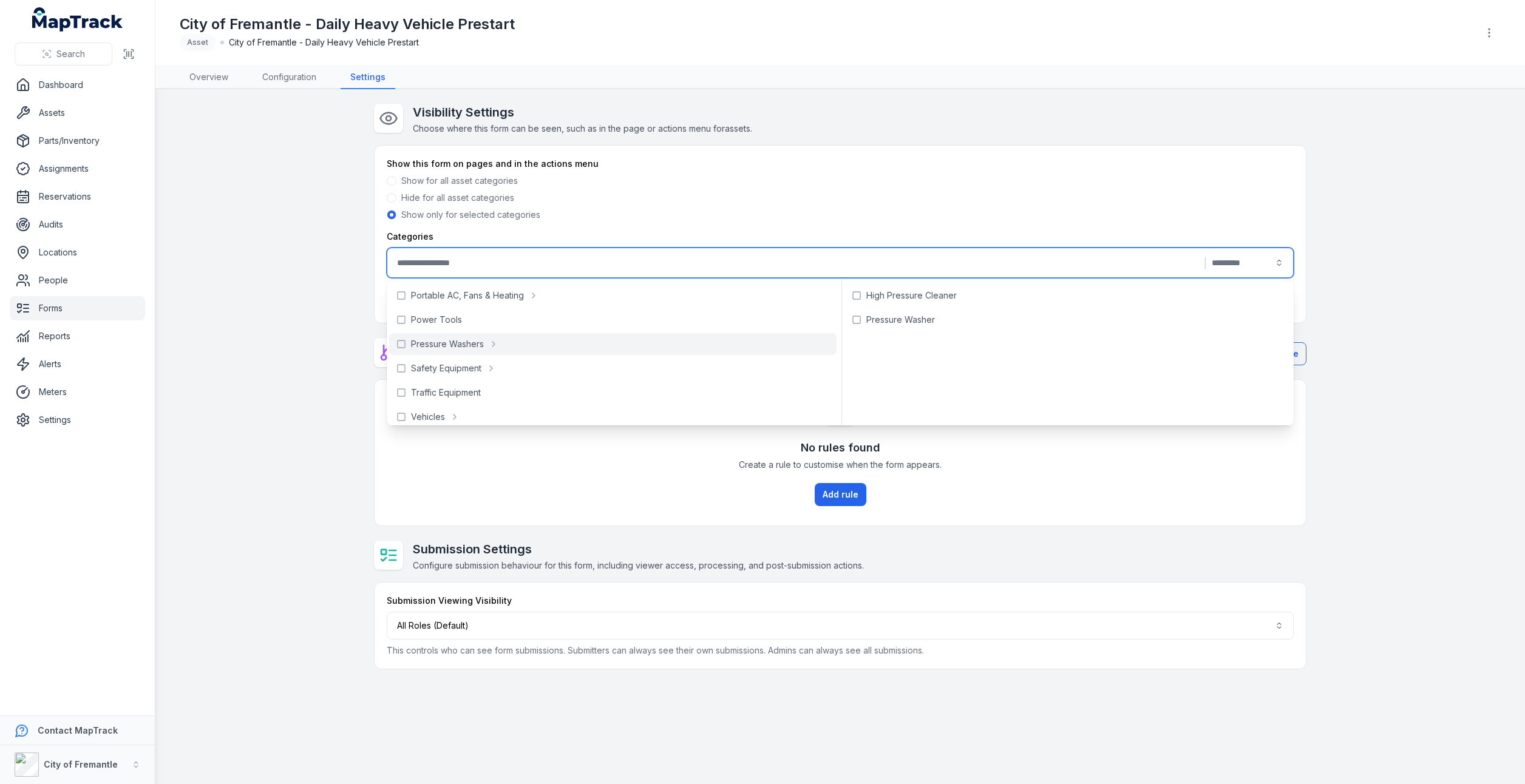
scroll to position [396, 0]
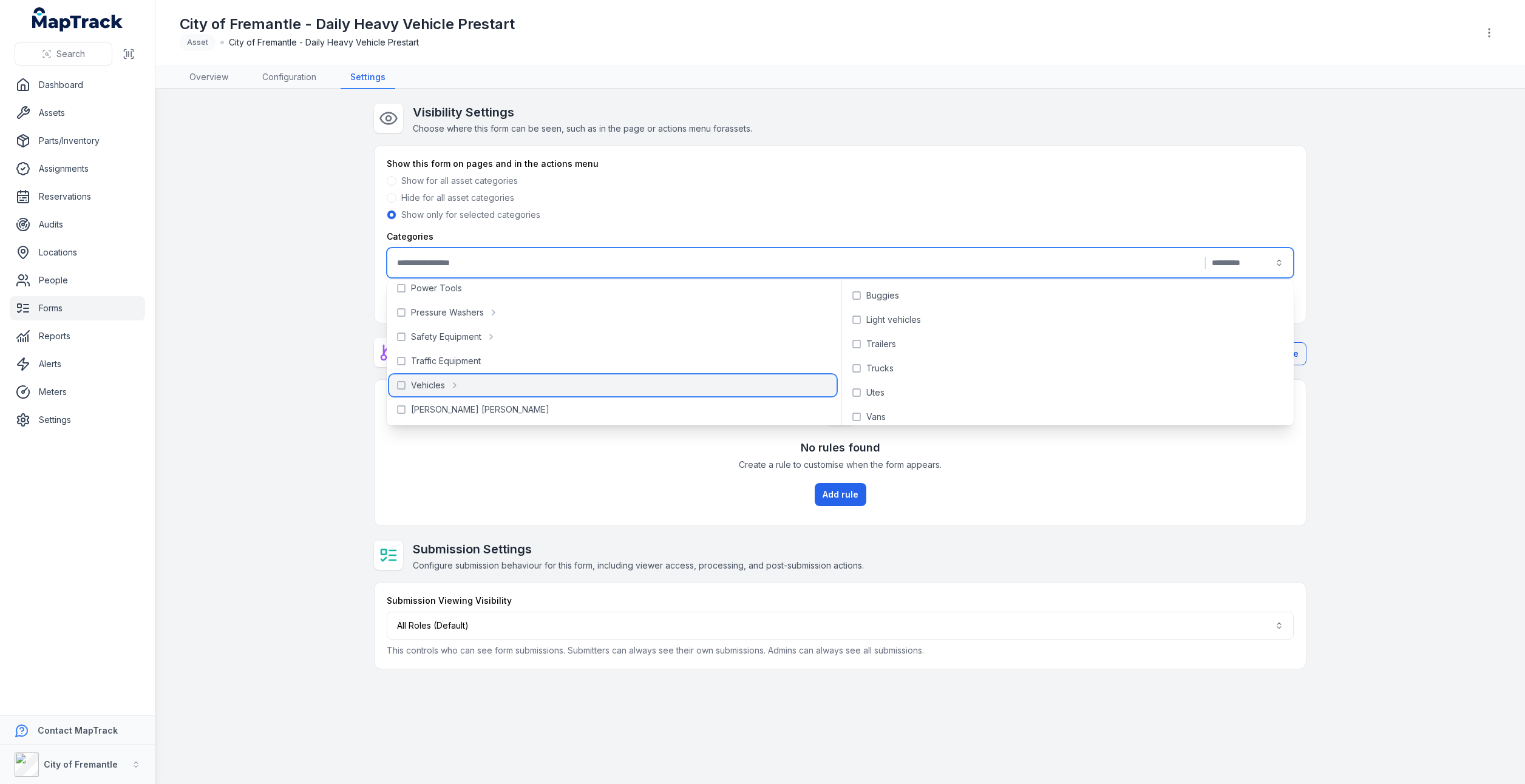
click at [451, 385] on icon at bounding box center [455, 386] width 10 height 10
type input "**********"
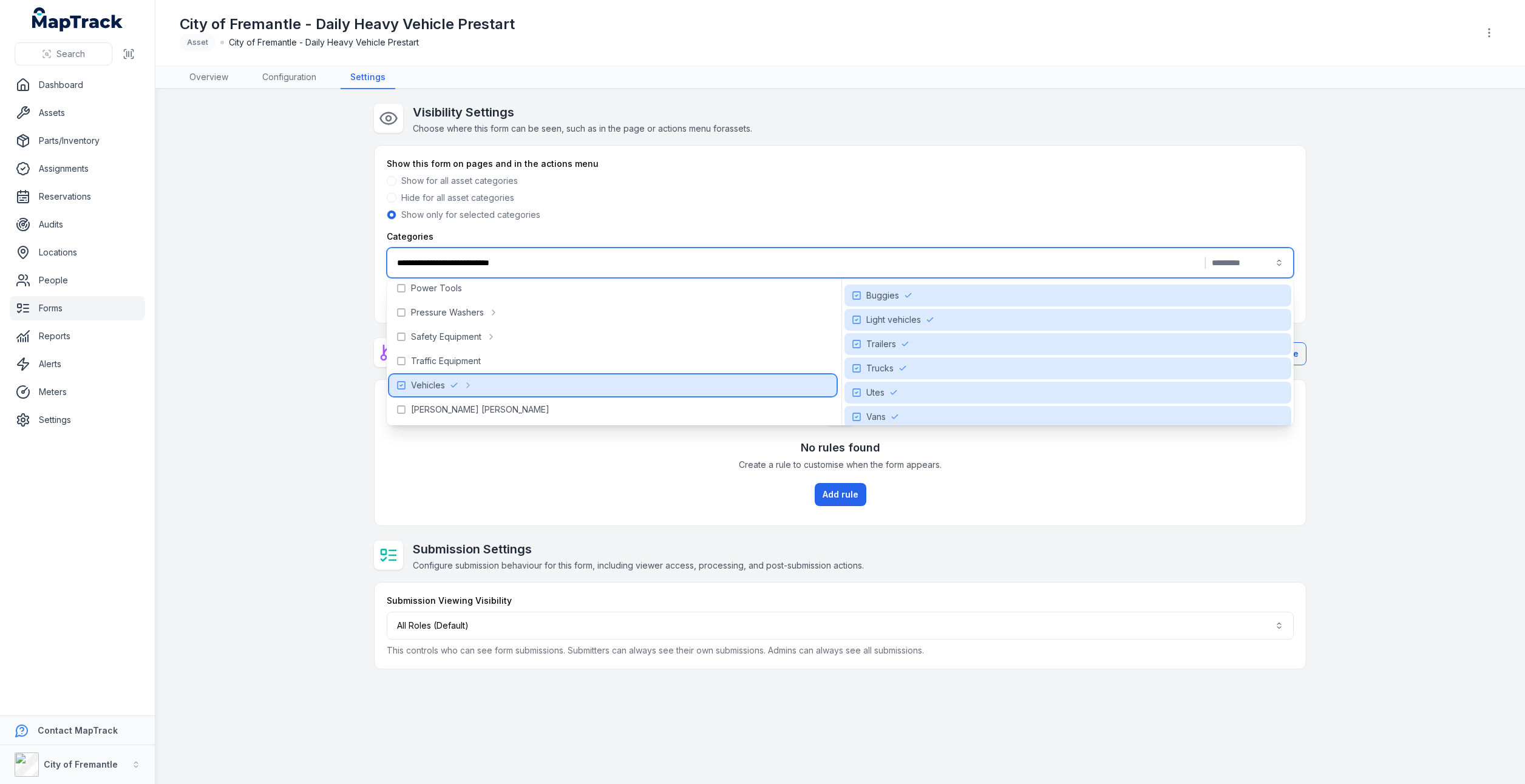
click at [424, 383] on span "Vehicles" at bounding box center [428, 385] width 34 height 12
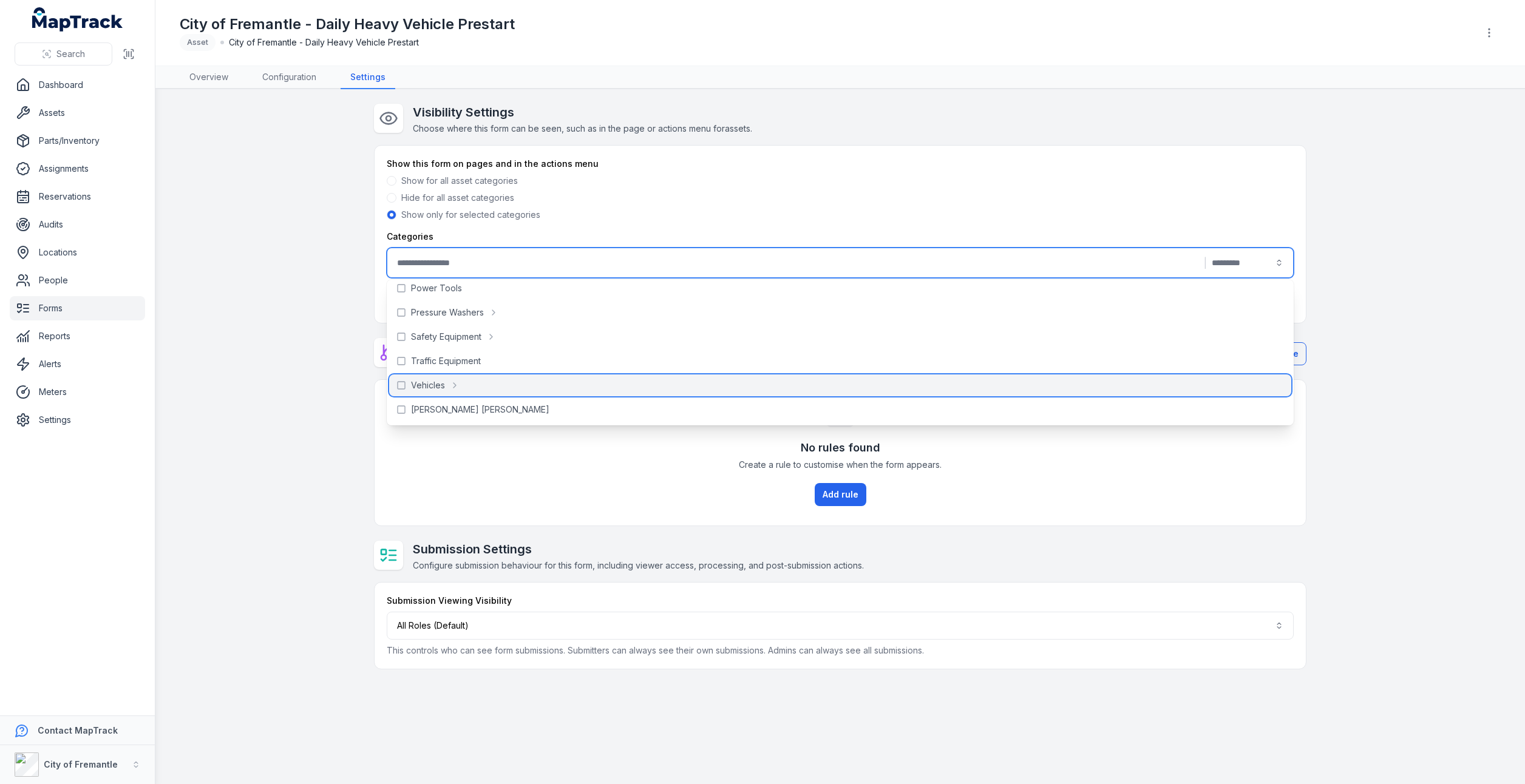
click at [424, 383] on span "Vehicles" at bounding box center [428, 385] width 34 height 12
type input "**********"
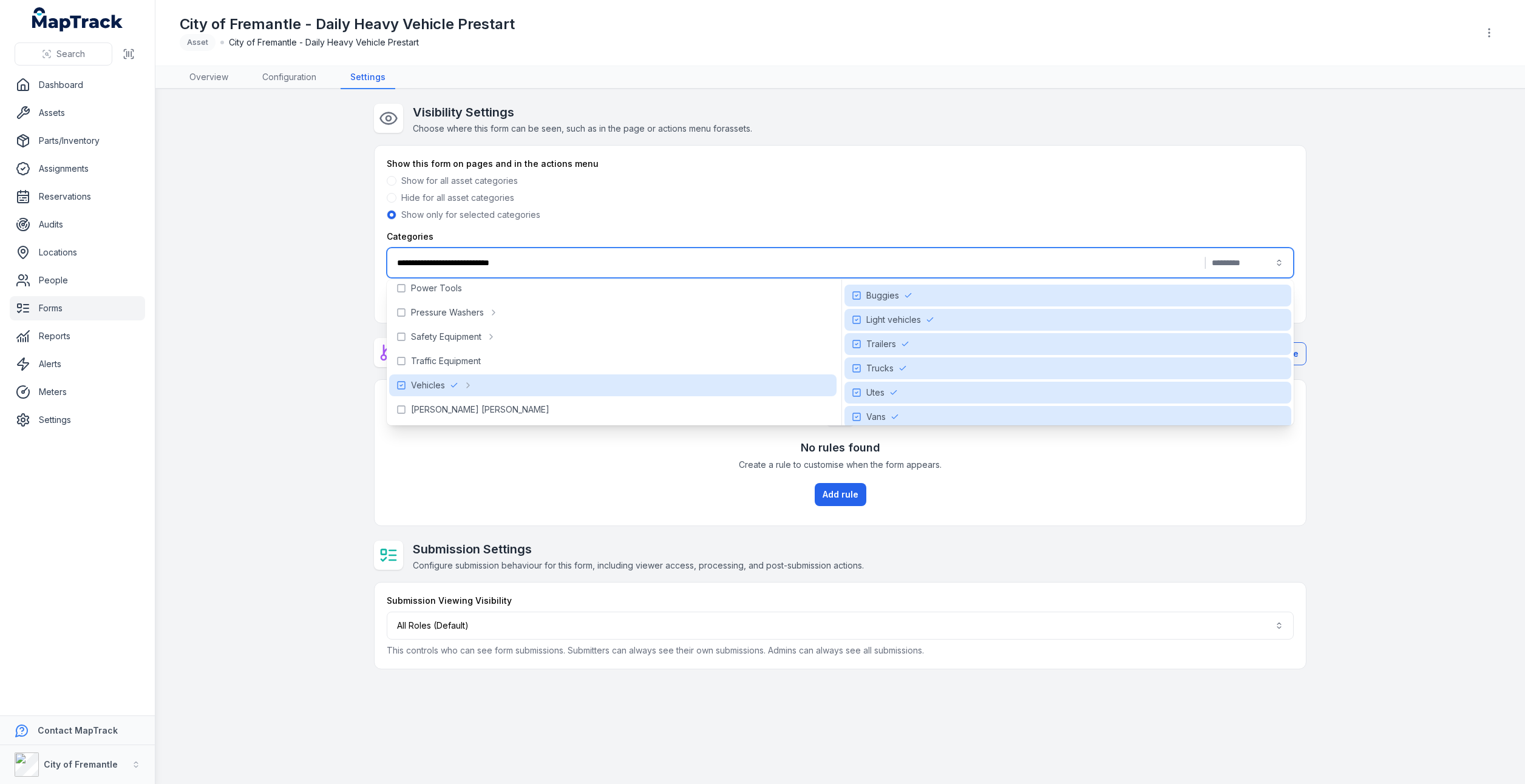
click at [535, 455] on div "No rules found Create a rule to customise when the form appears. Add rule" at bounding box center [839, 452] width 931 height 146
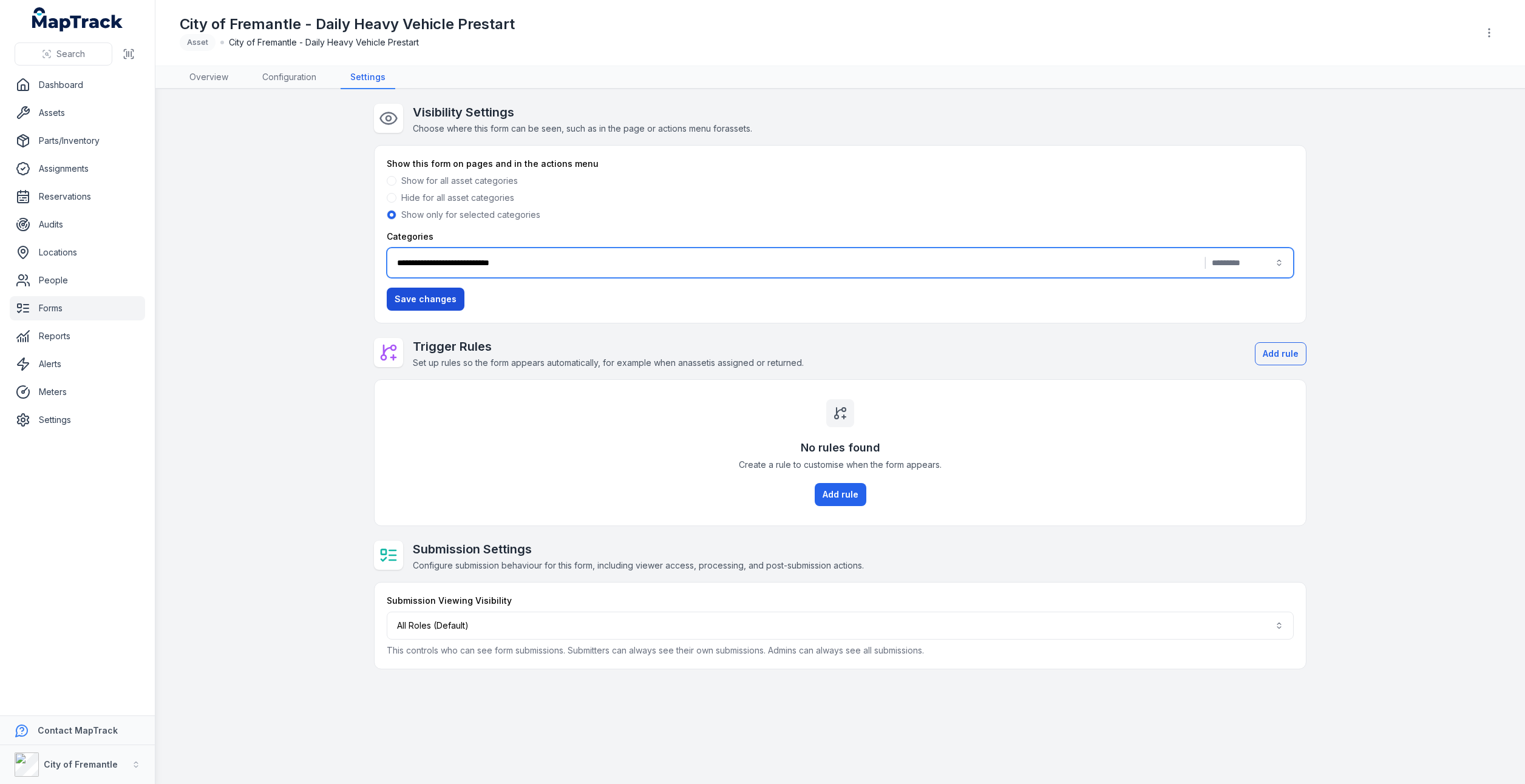
click at [415, 300] on button "Save changes" at bounding box center [425, 298] width 78 height 23
